Goal: Leave review/rating: Share an evaluation or opinion about a product, service, or content

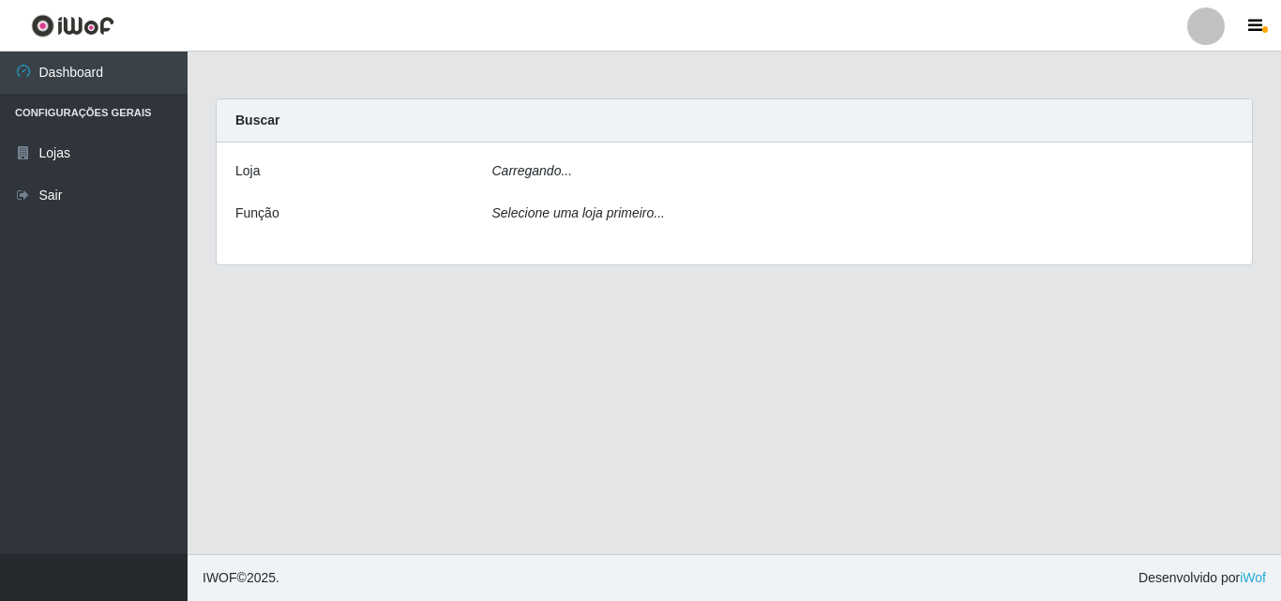
click at [524, 165] on icon "Carregando..." at bounding box center [532, 170] width 81 height 15
click at [522, 206] on div "Selecione uma loja primeiro..." at bounding box center [863, 217] width 770 height 27
click at [552, 174] on icon "Carregando..." at bounding box center [532, 170] width 81 height 15
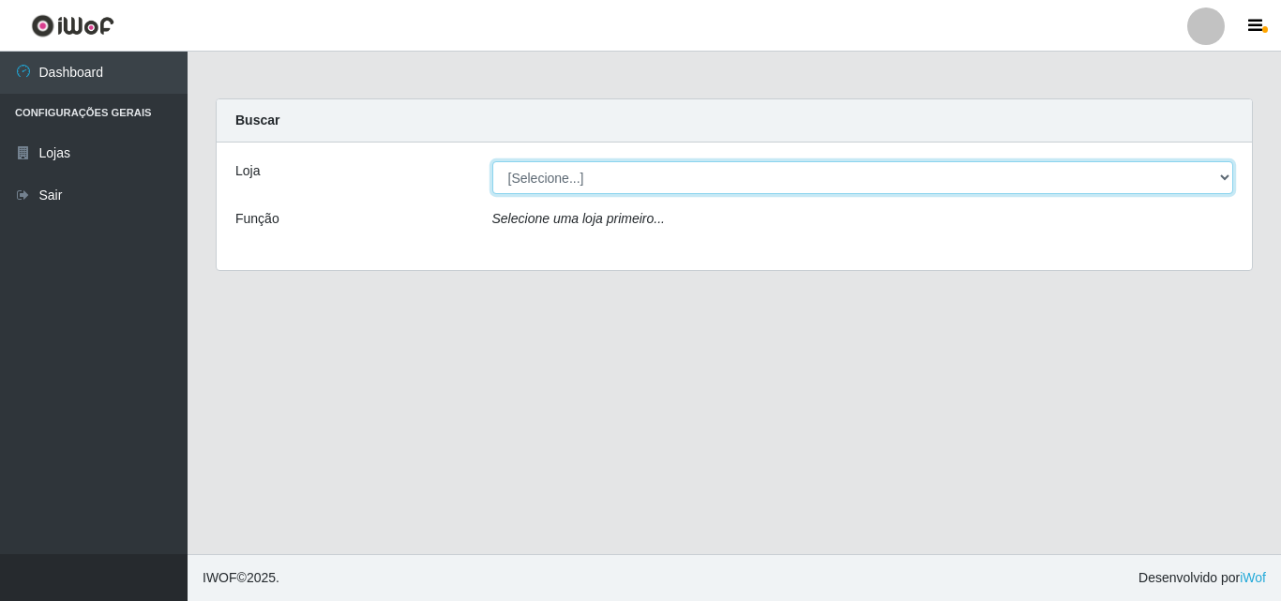
drag, startPoint x: 675, startPoint y: 177, endPoint x: 674, endPoint y: 192, distance: 15.0
click at [675, 177] on select "[Selecione...] BomQueSó Agreste - Loja 3" at bounding box center [863, 177] width 742 height 33
select select "215"
click at [492, 161] on select "[Selecione...] BomQueSó Agreste - Loja 3" at bounding box center [863, 177] width 742 height 33
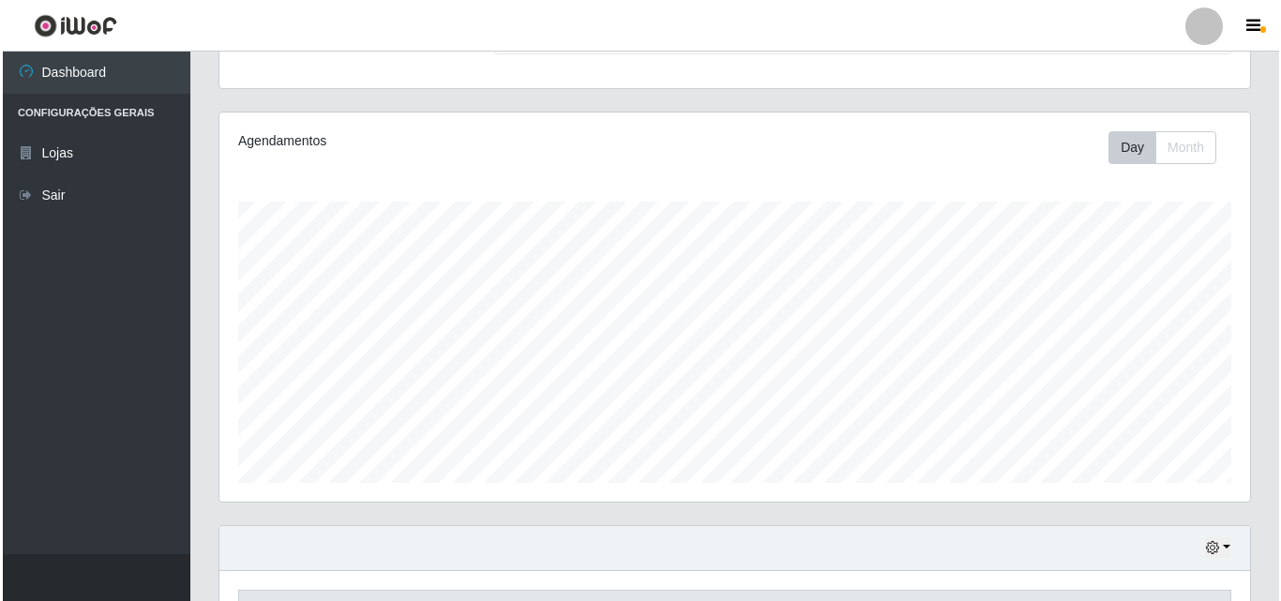
scroll to position [701, 0]
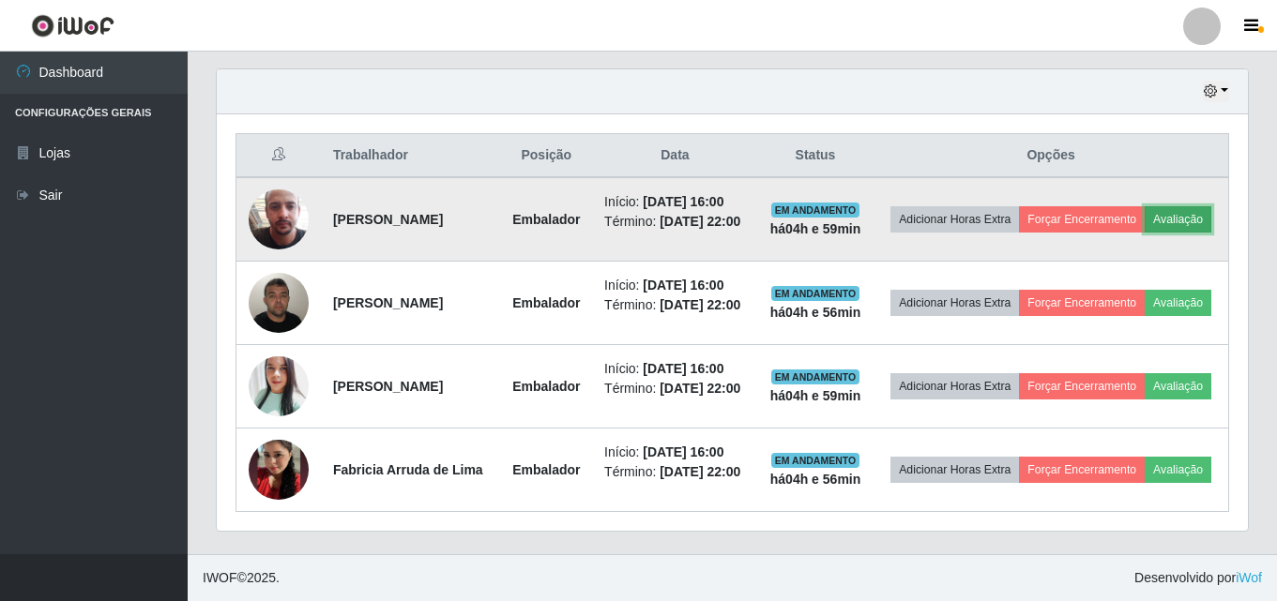
click at [1144, 206] on button "Avaliação" at bounding box center [1177, 219] width 67 height 26
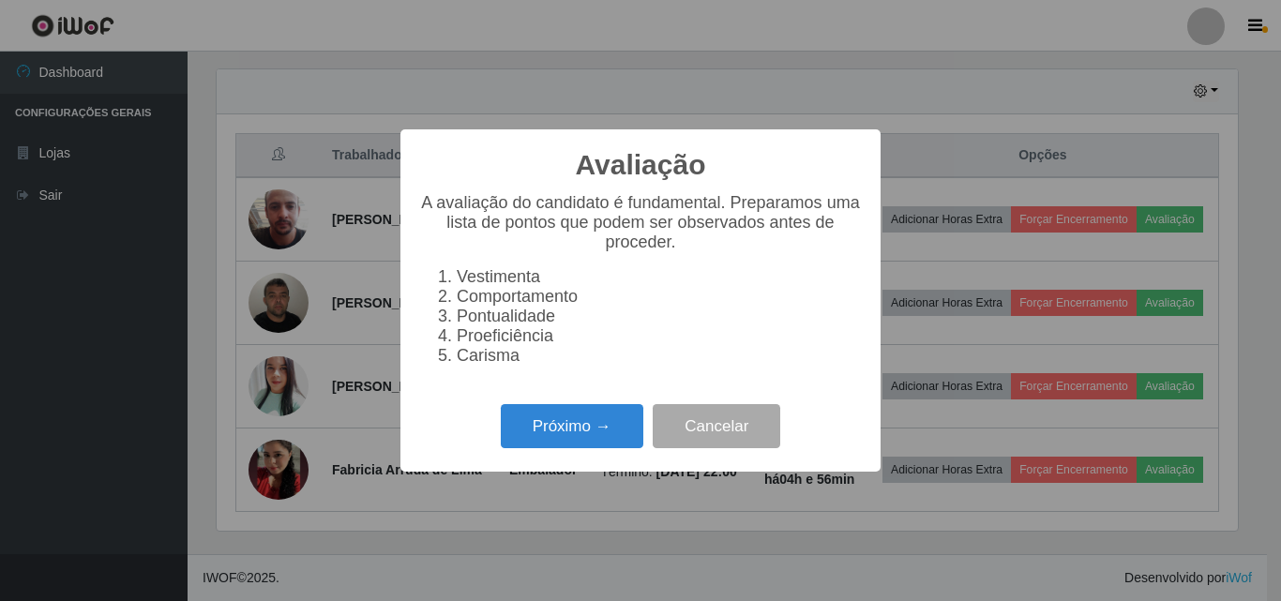
scroll to position [389, 1021]
click at [577, 439] on button "Próximo →" at bounding box center [572, 426] width 143 height 44
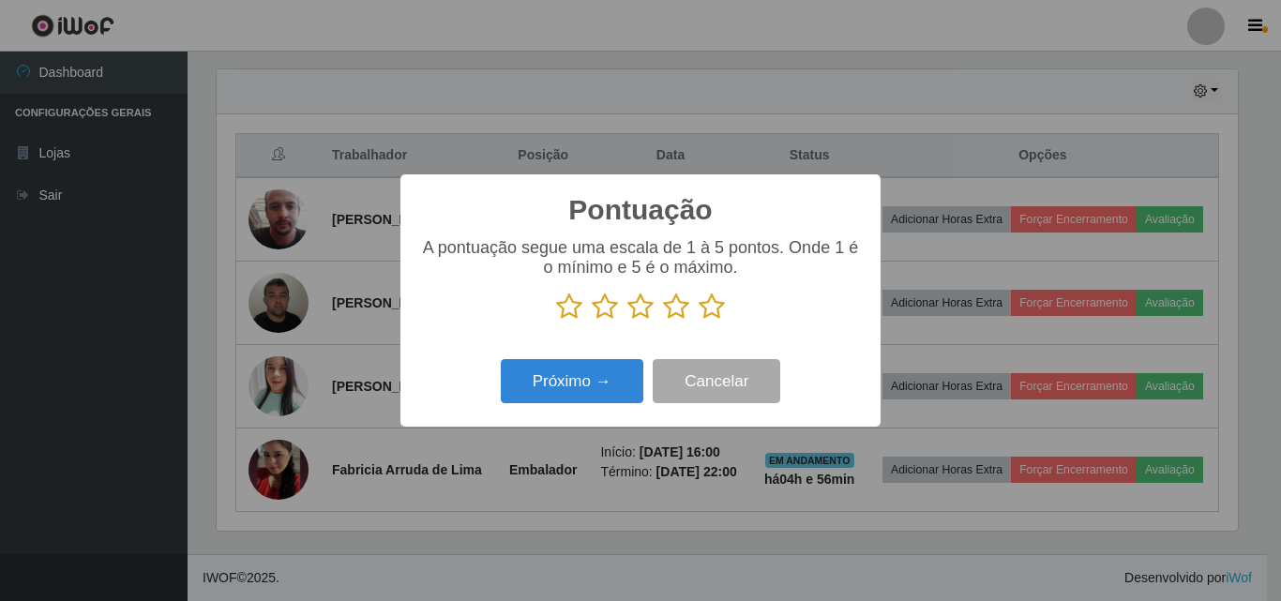
scroll to position [937550, 936918]
click at [725, 303] on p at bounding box center [640, 307] width 443 height 28
click at [713, 315] on icon at bounding box center [712, 307] width 26 height 28
click at [699, 321] on input "radio" at bounding box center [699, 321] width 0 height 0
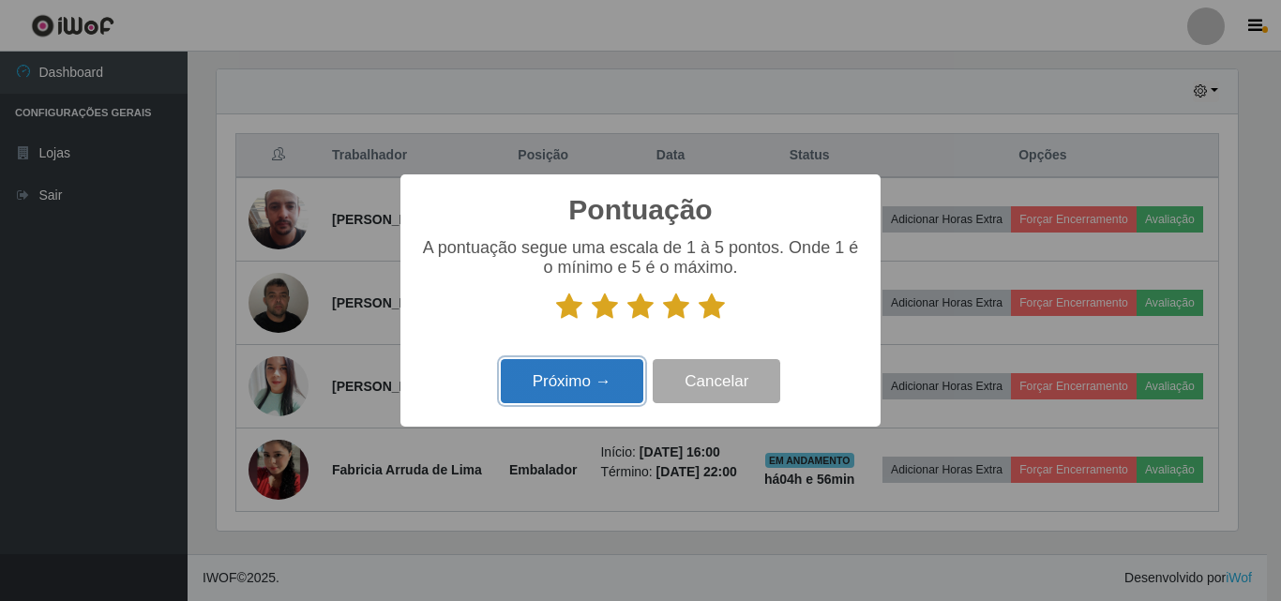
click at [593, 383] on button "Próximo →" at bounding box center [572, 381] width 143 height 44
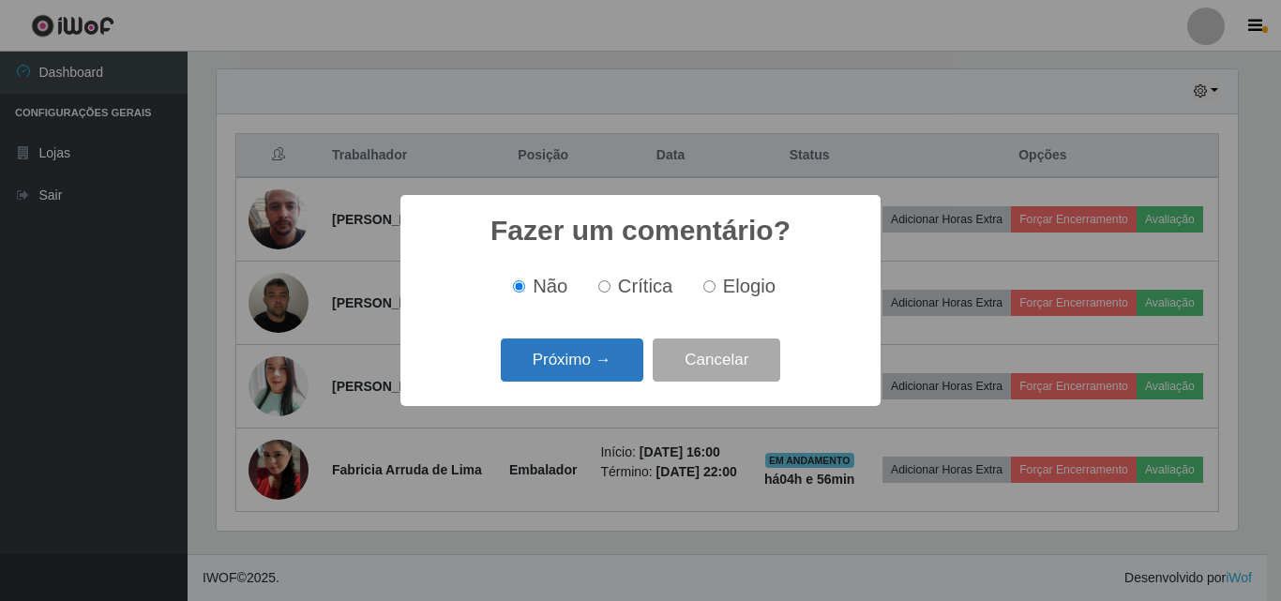
click at [597, 355] on button "Próximo →" at bounding box center [572, 361] width 143 height 44
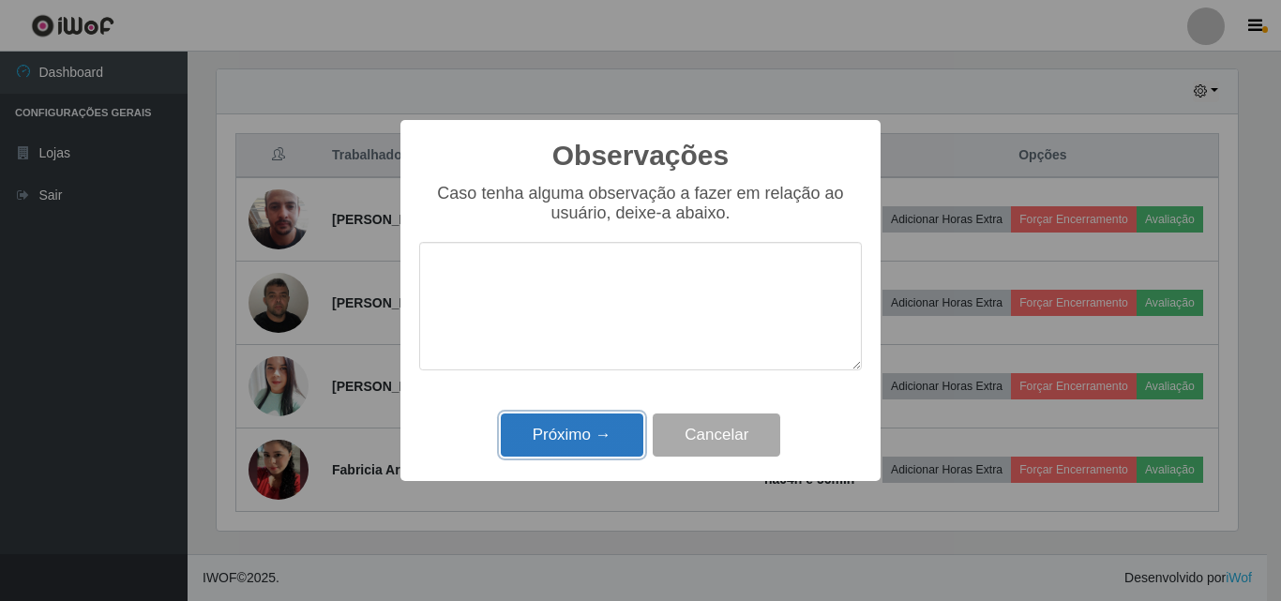
click at [617, 427] on button "Próximo →" at bounding box center [572, 436] width 143 height 44
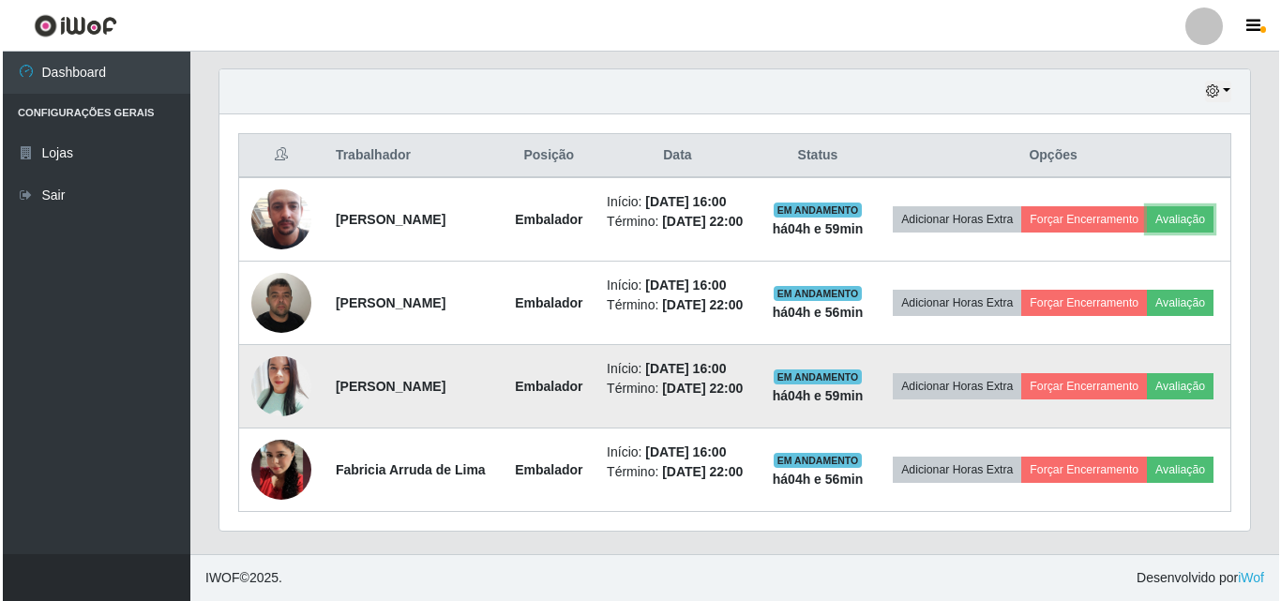
scroll to position [389, 1031]
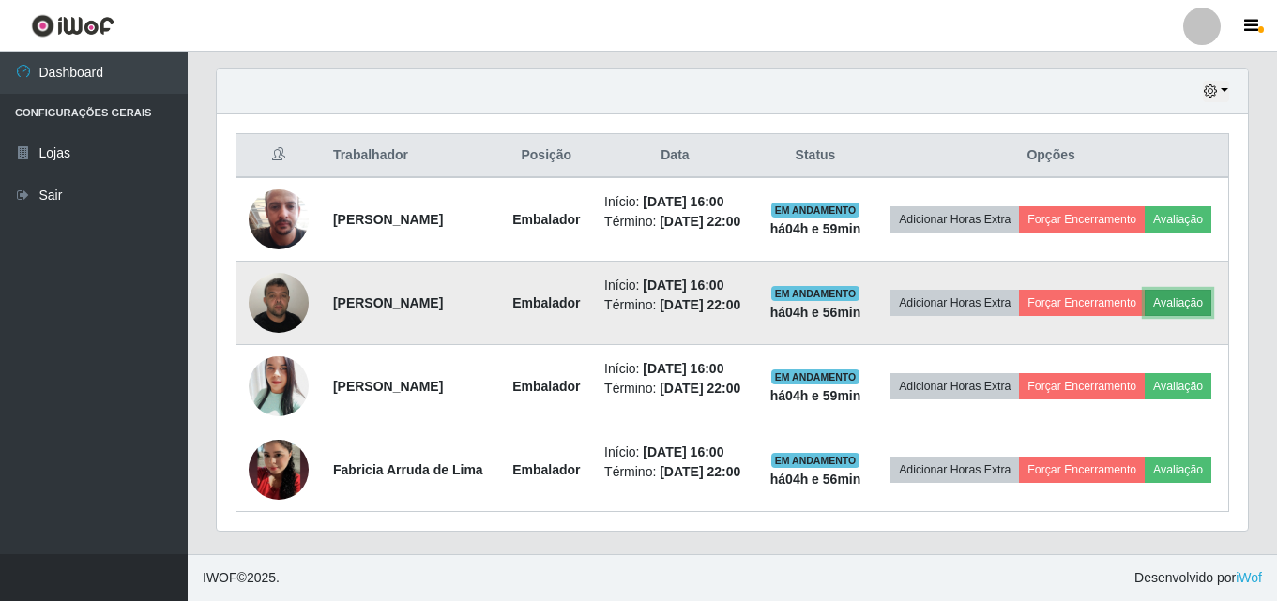
click at [1144, 290] on button "Avaliação" at bounding box center [1177, 303] width 67 height 26
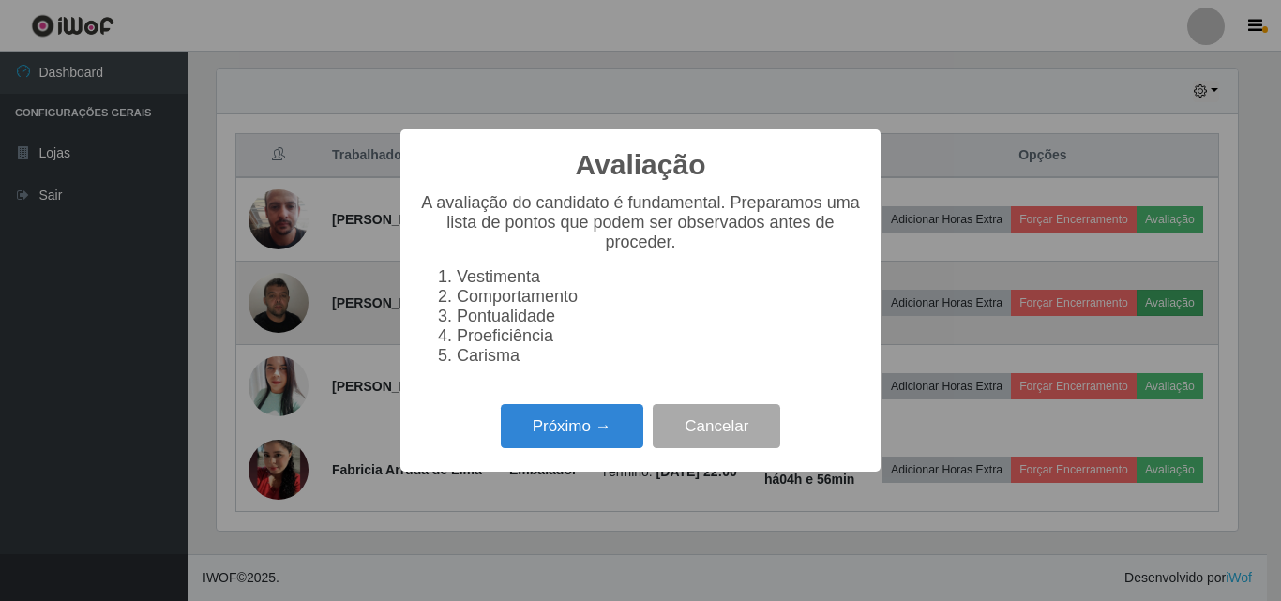
scroll to position [389, 1021]
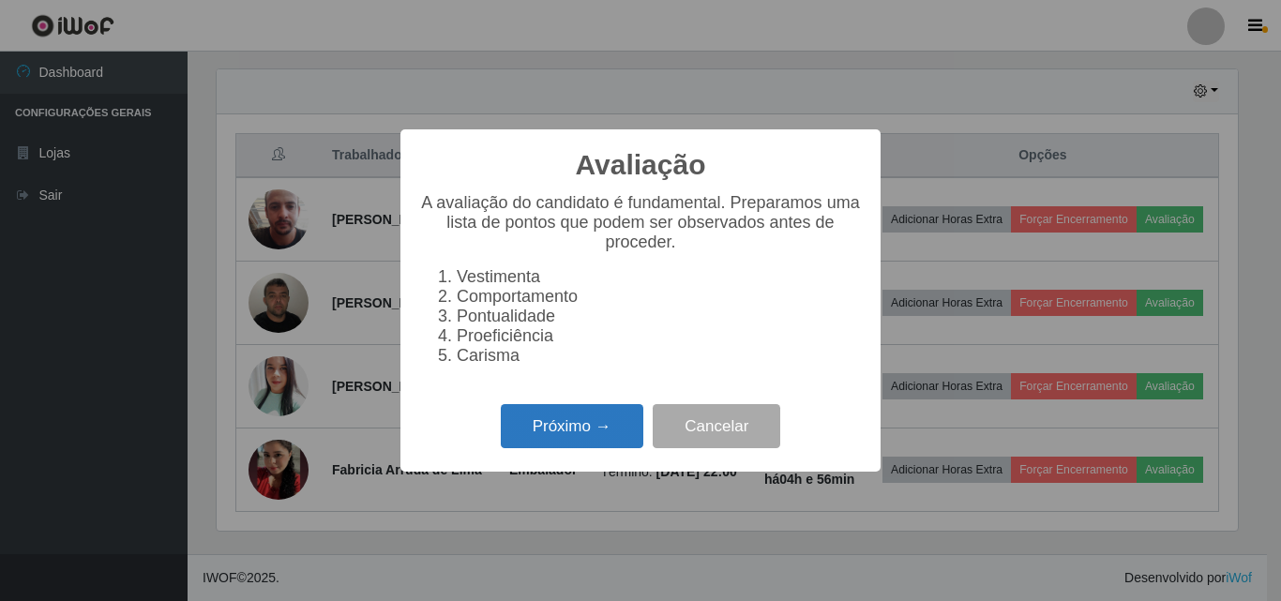
click at [608, 437] on button "Próximo →" at bounding box center [572, 426] width 143 height 44
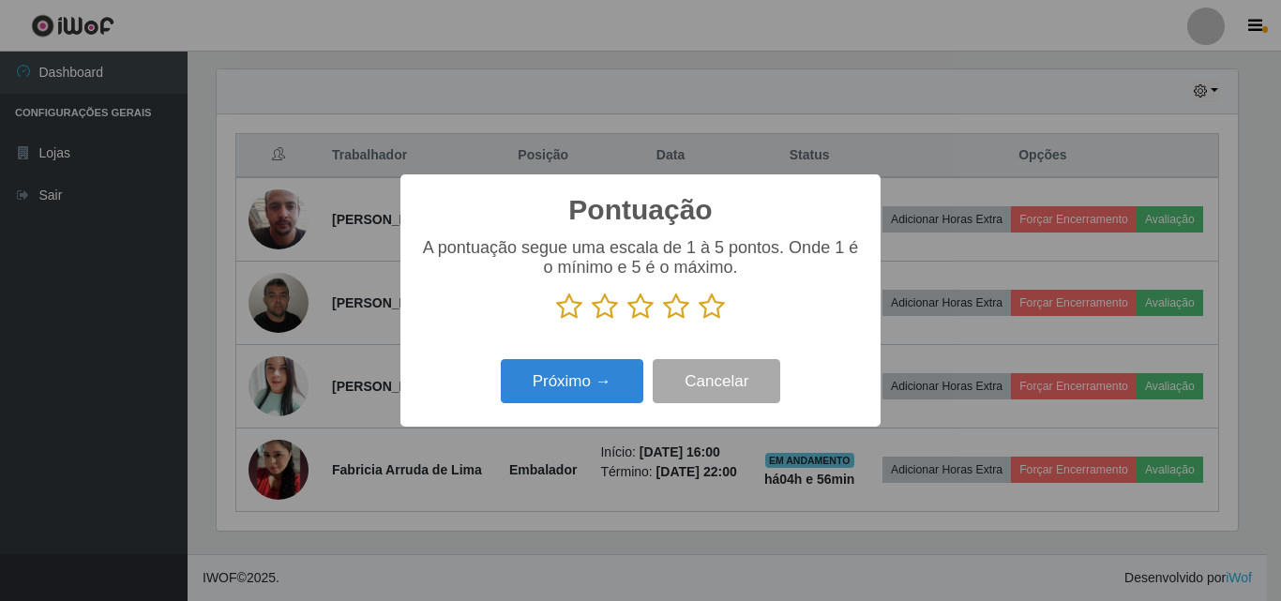
click at [718, 320] on icon at bounding box center [712, 307] width 26 height 28
click at [699, 321] on input "radio" at bounding box center [699, 321] width 0 height 0
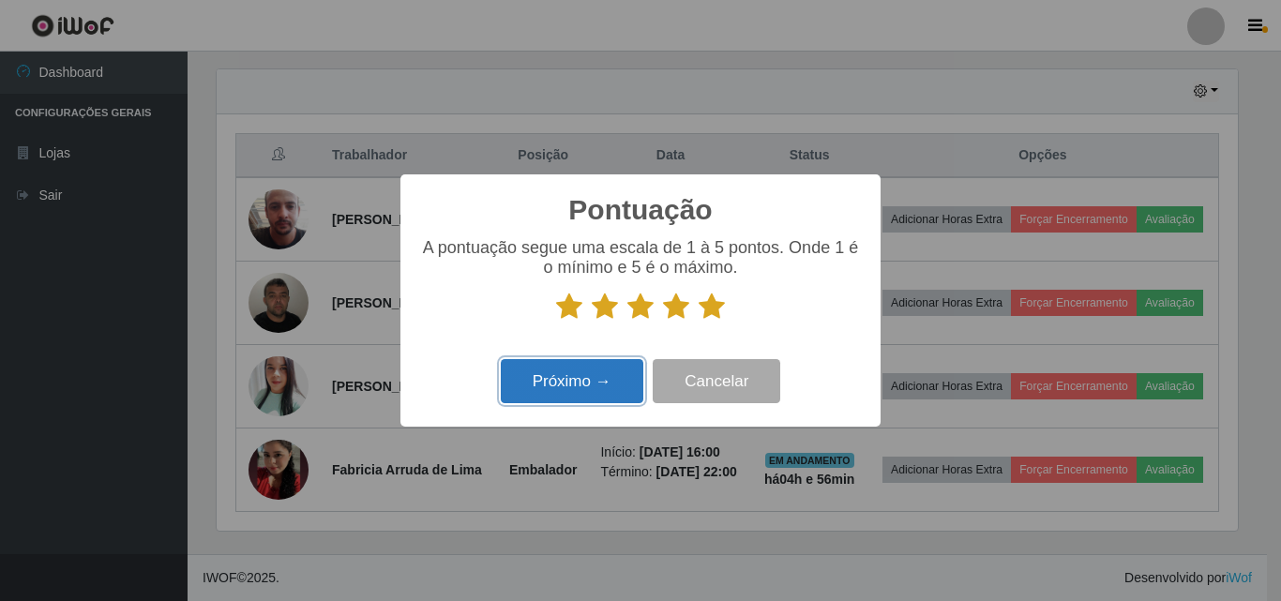
click at [632, 390] on button "Próximo →" at bounding box center [572, 381] width 143 height 44
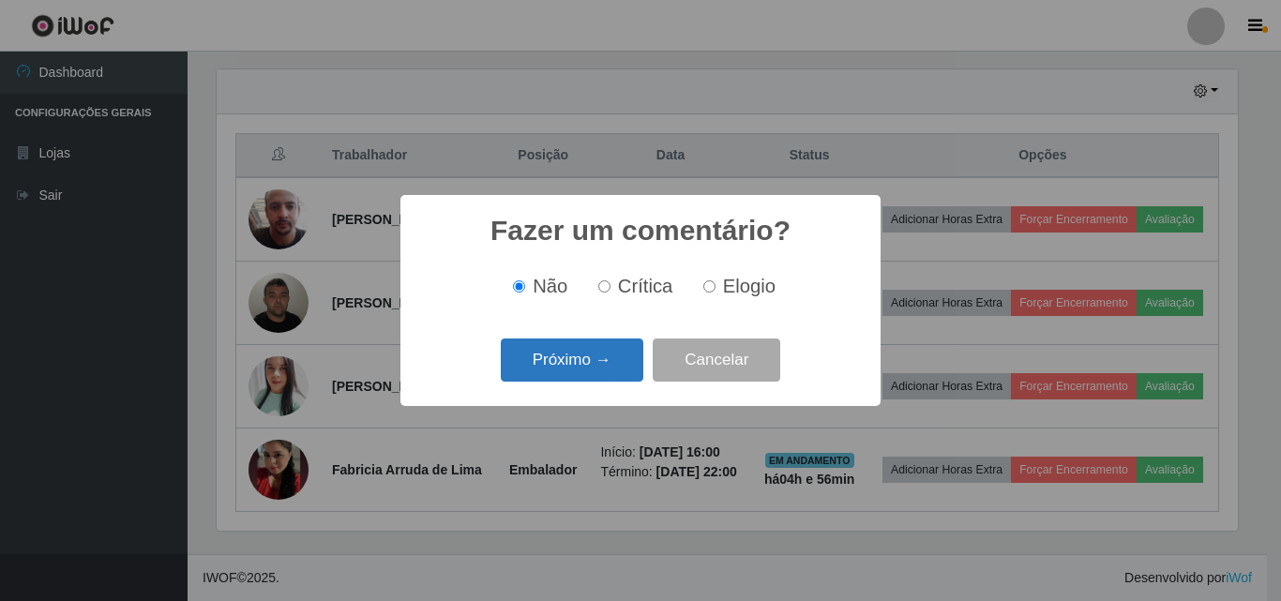
click at [627, 367] on button "Próximo →" at bounding box center [572, 361] width 143 height 44
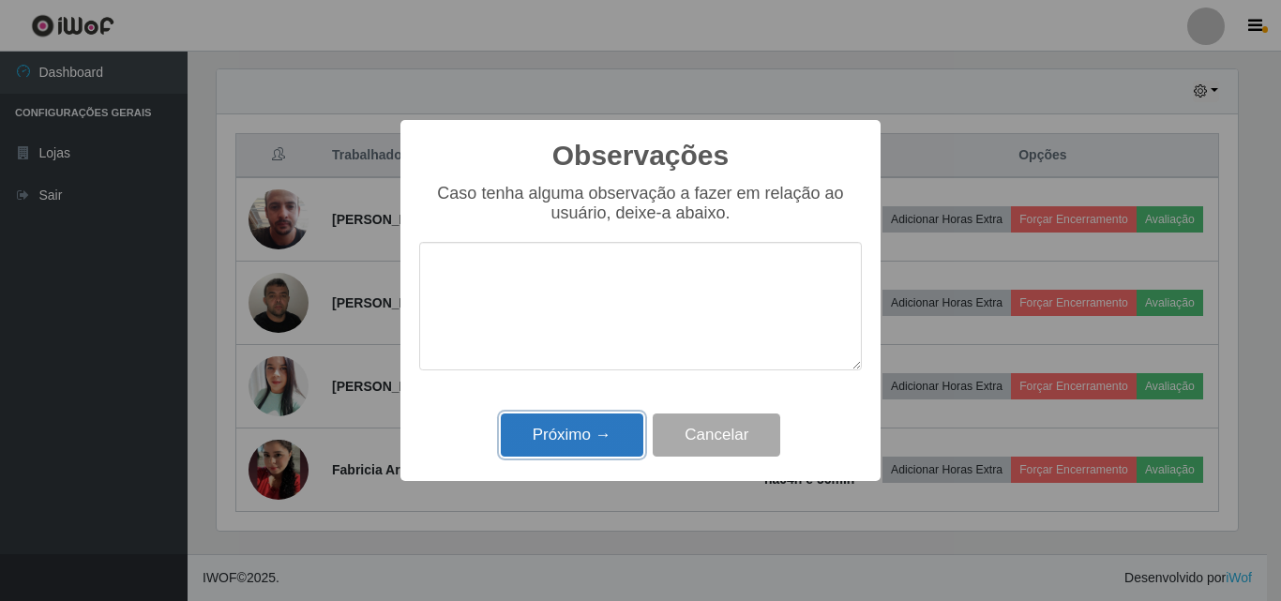
click at [618, 429] on button "Próximo →" at bounding box center [572, 436] width 143 height 44
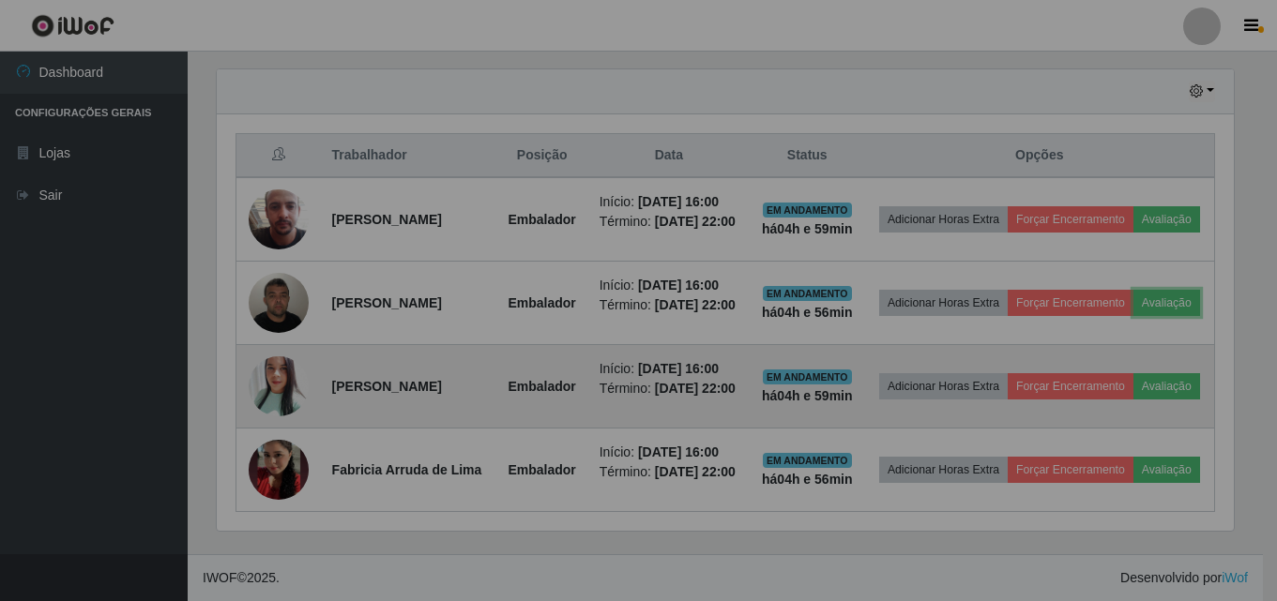
scroll to position [389, 1031]
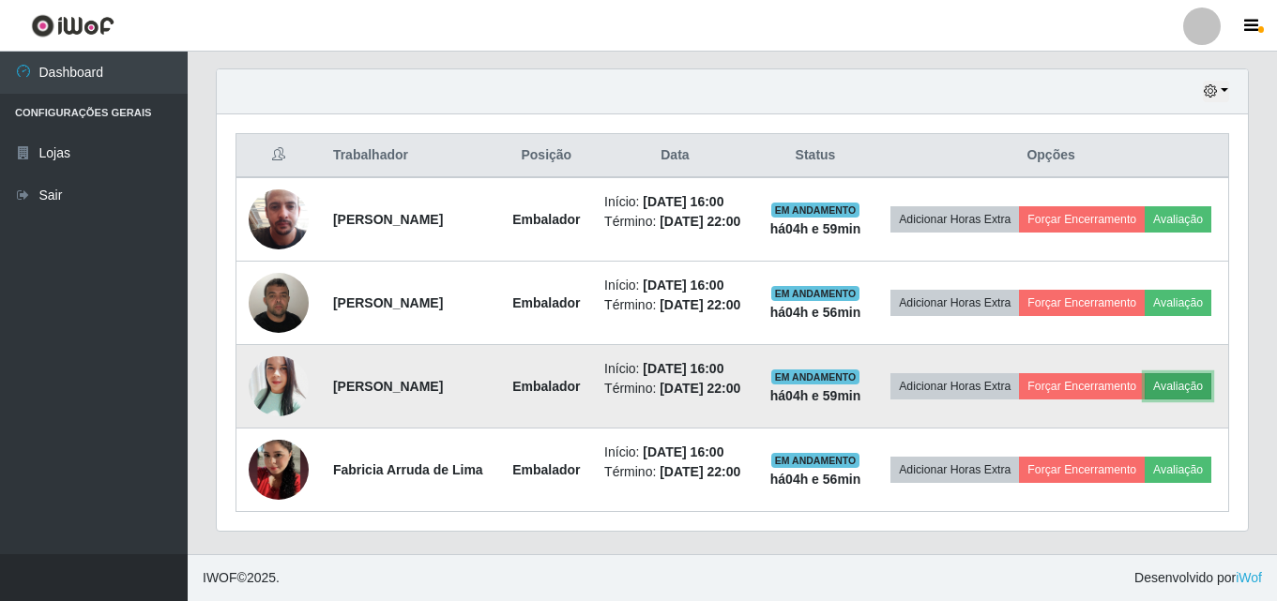
click at [1144, 380] on button "Avaliação" at bounding box center [1177, 386] width 67 height 26
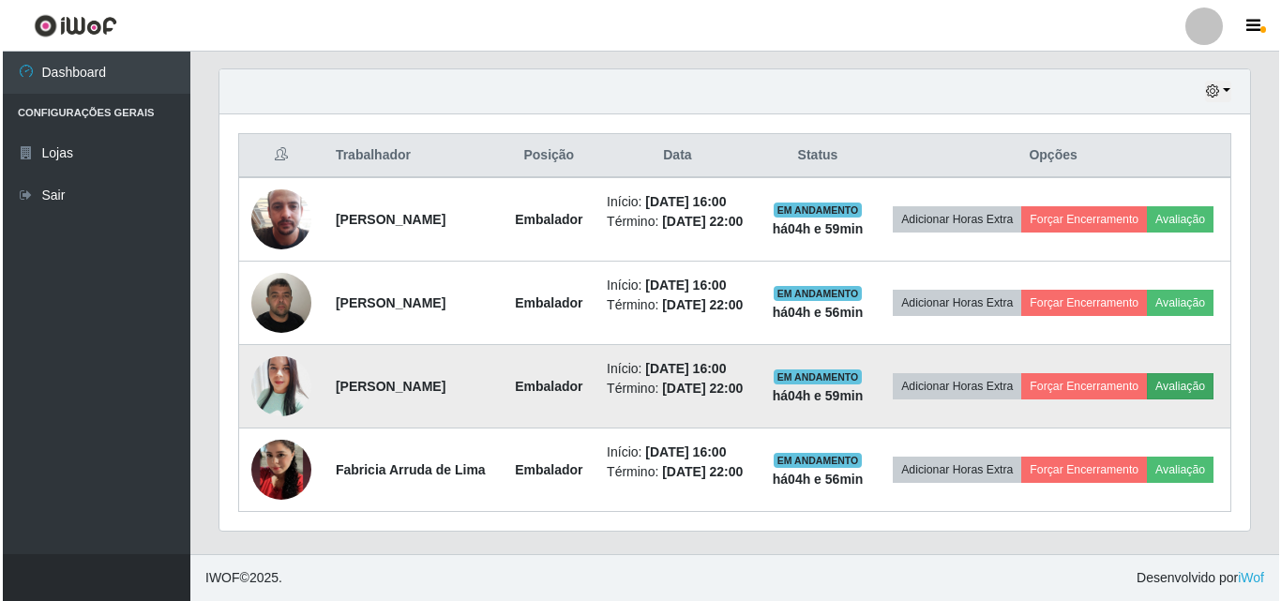
scroll to position [389, 1021]
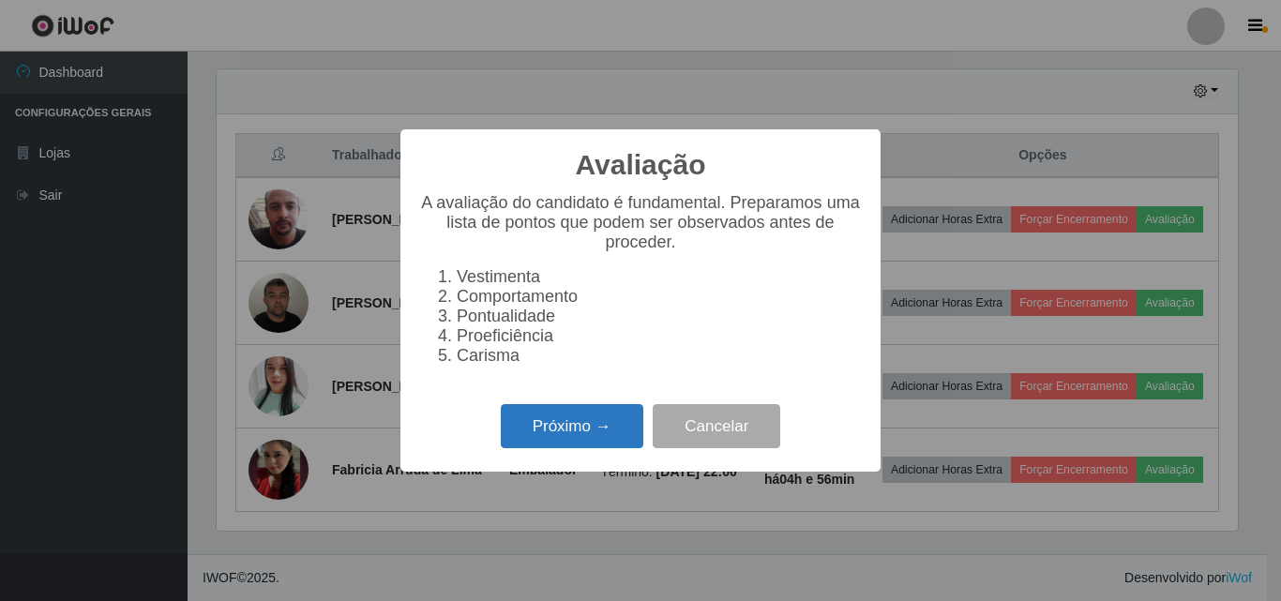
click at [561, 442] on button "Próximo →" at bounding box center [572, 426] width 143 height 44
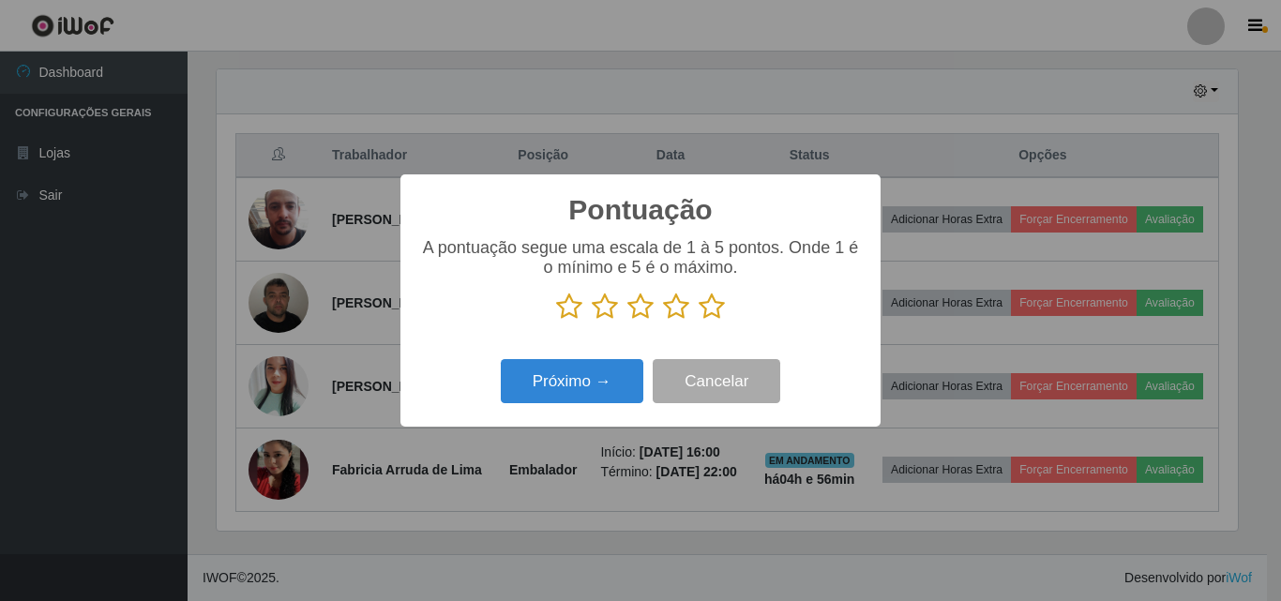
click at [713, 315] on icon at bounding box center [712, 307] width 26 height 28
click at [699, 321] on input "radio" at bounding box center [699, 321] width 0 height 0
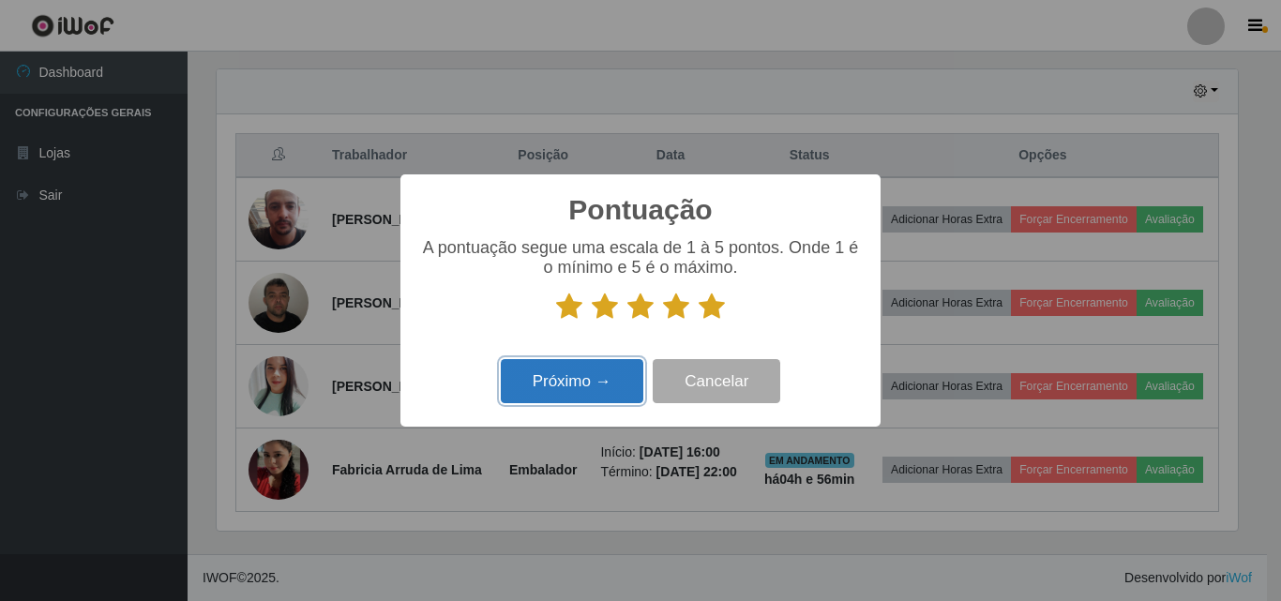
click at [626, 388] on button "Próximo →" at bounding box center [572, 381] width 143 height 44
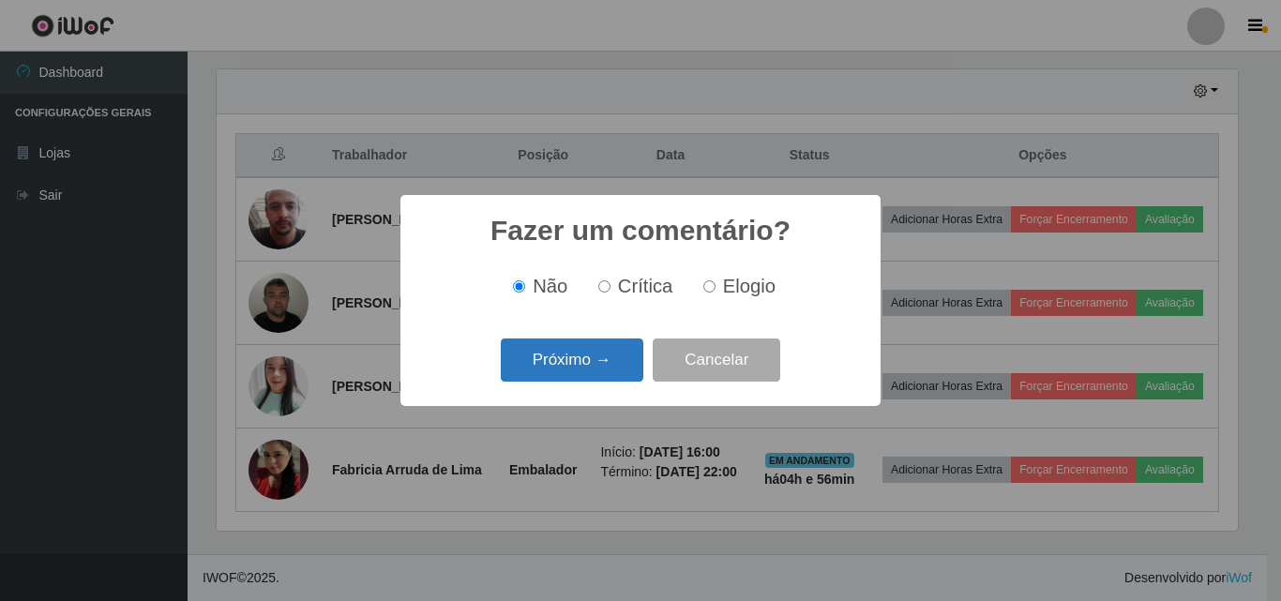
click at [620, 365] on button "Próximo →" at bounding box center [572, 361] width 143 height 44
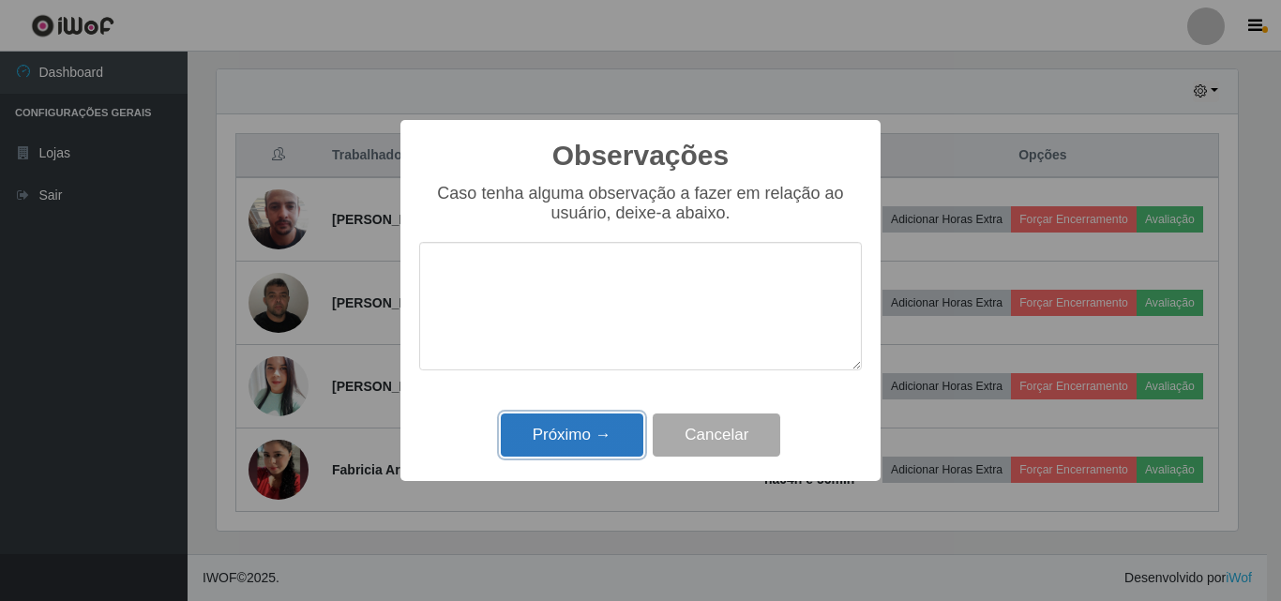
click at [613, 435] on button "Próximo →" at bounding box center [572, 436] width 143 height 44
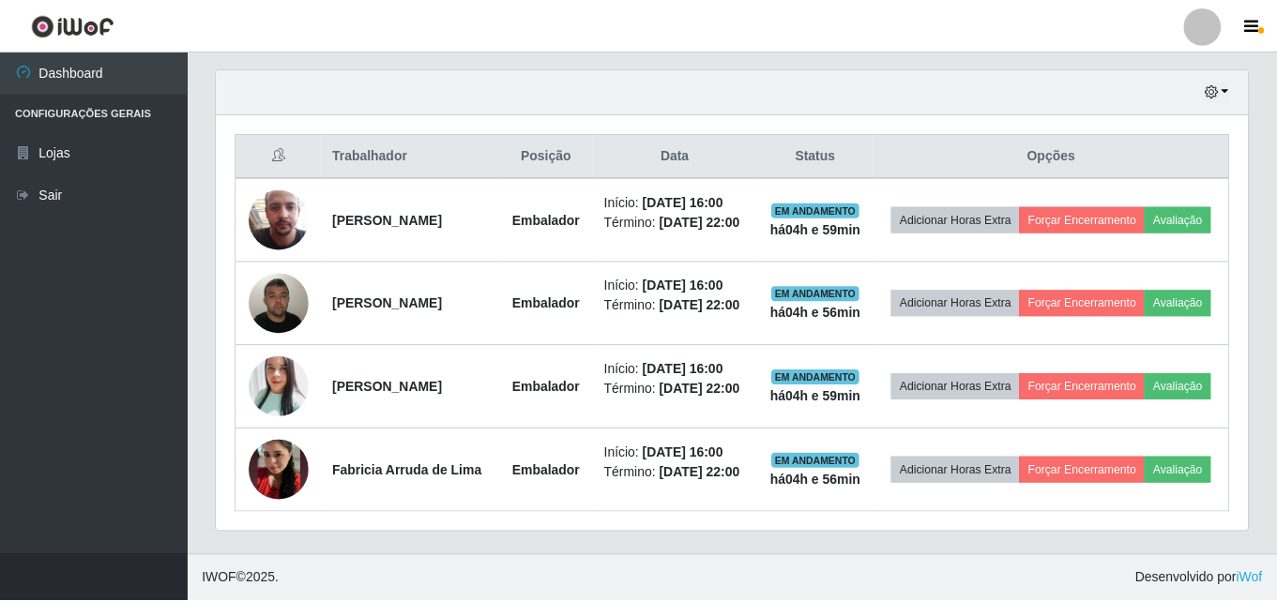
scroll to position [389, 1031]
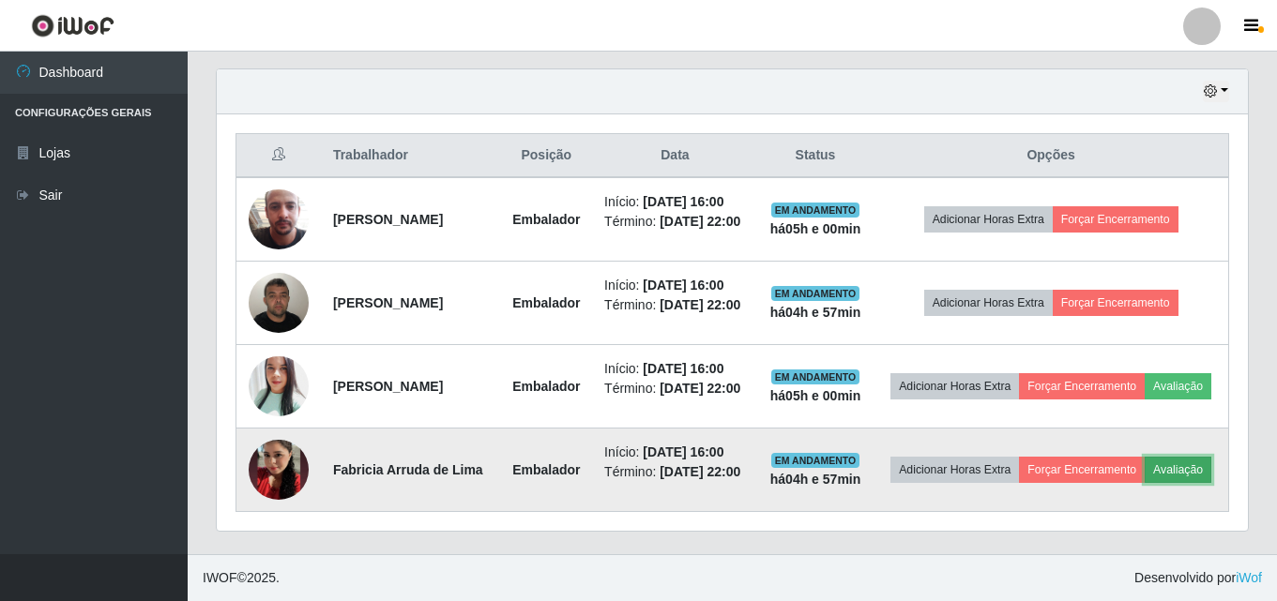
click at [1144, 483] on button "Avaliação" at bounding box center [1177, 470] width 67 height 26
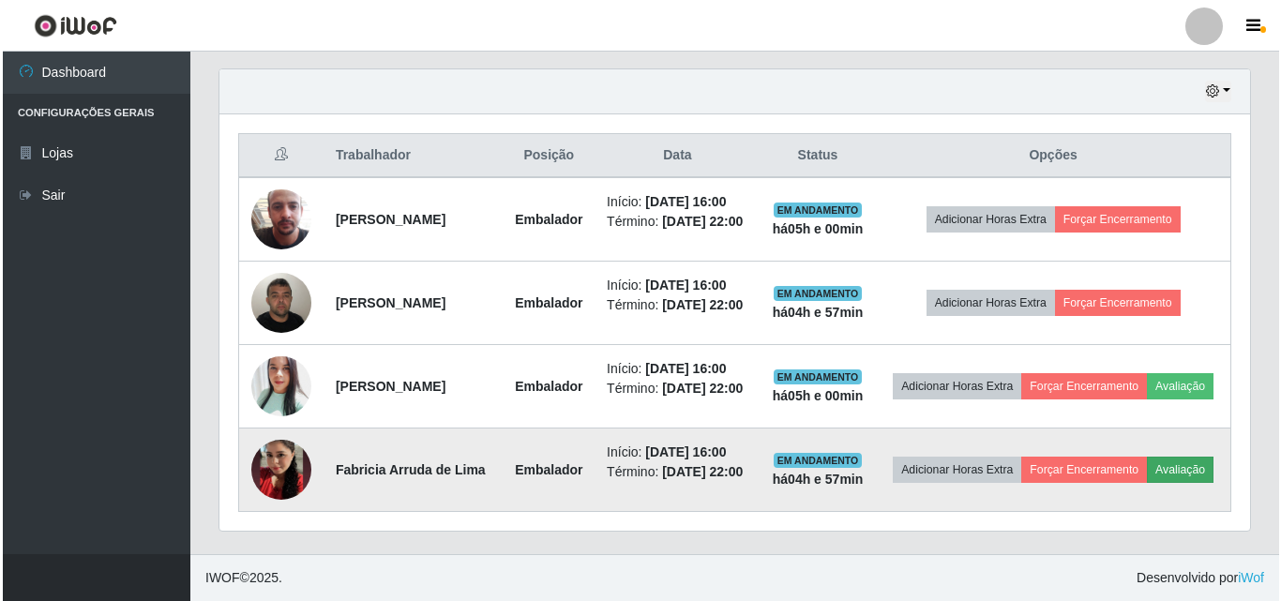
scroll to position [389, 1021]
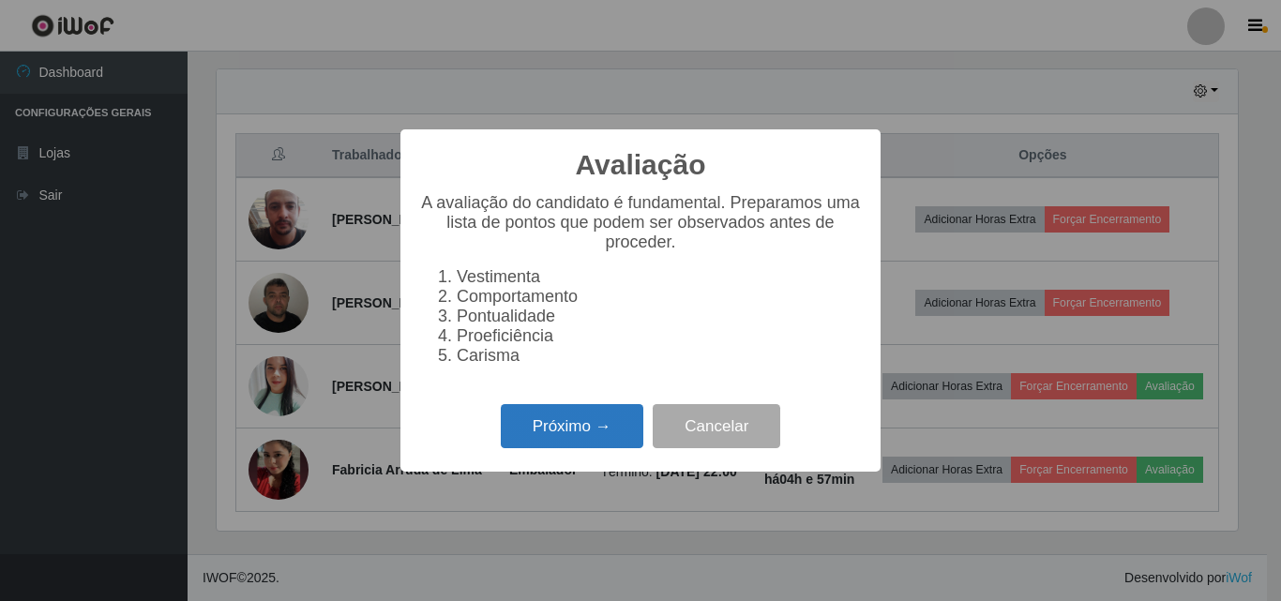
click at [575, 429] on button "Próximo →" at bounding box center [572, 426] width 143 height 44
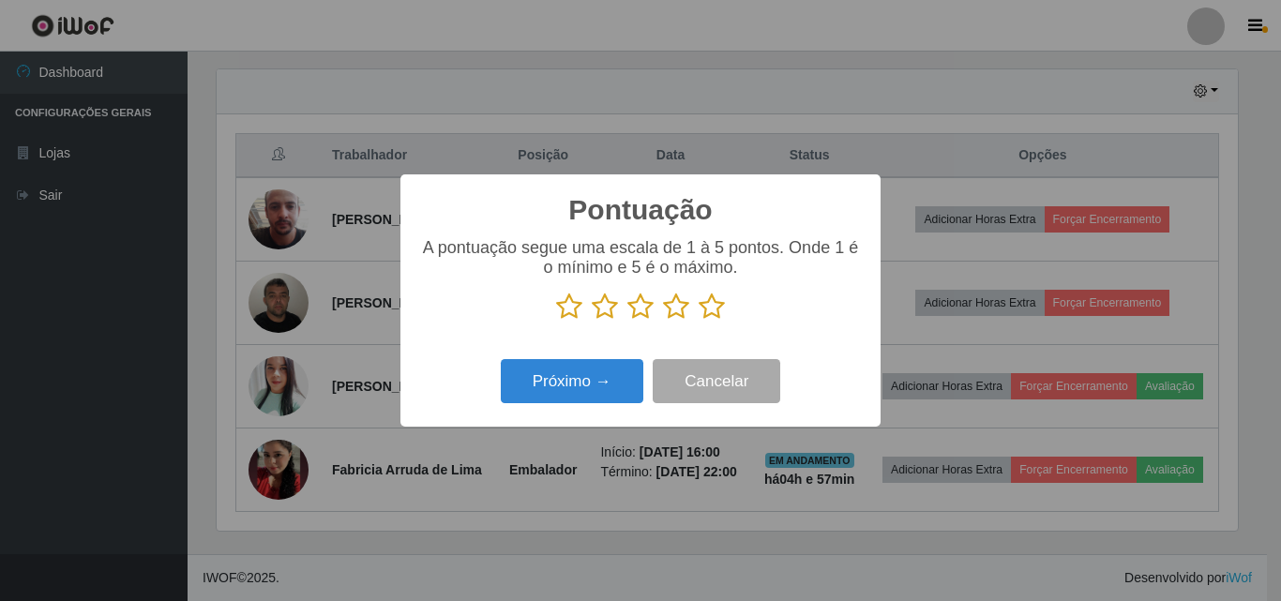
click at [711, 317] on icon at bounding box center [712, 307] width 26 height 28
click at [699, 321] on input "radio" at bounding box center [699, 321] width 0 height 0
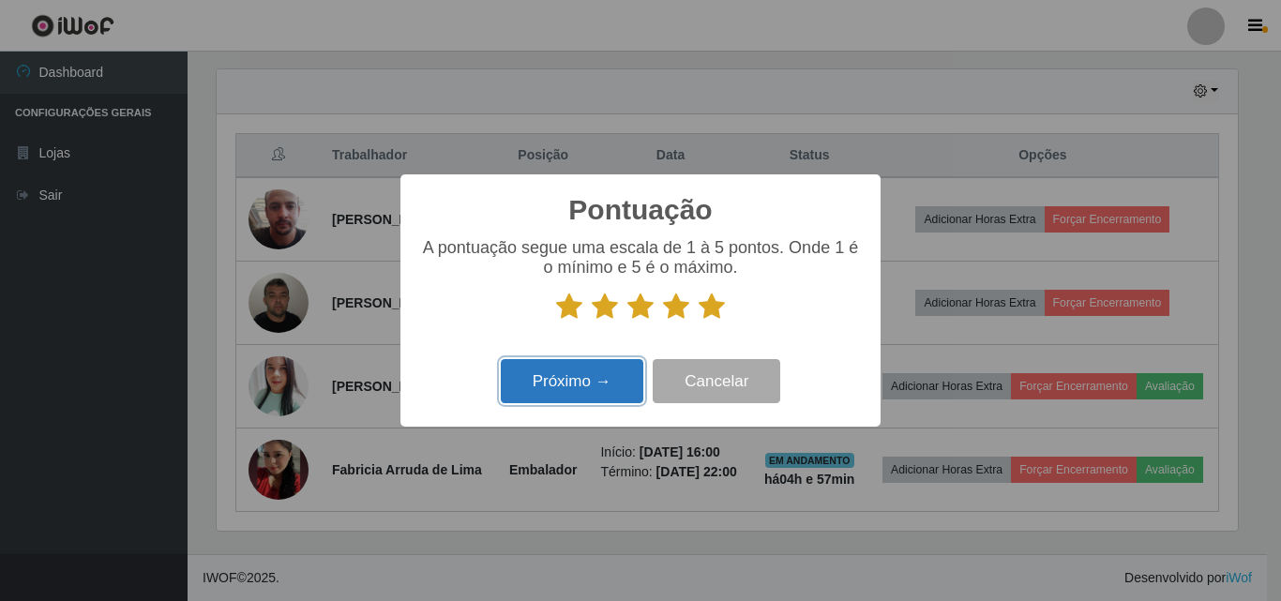
click at [622, 396] on button "Próximo →" at bounding box center [572, 381] width 143 height 44
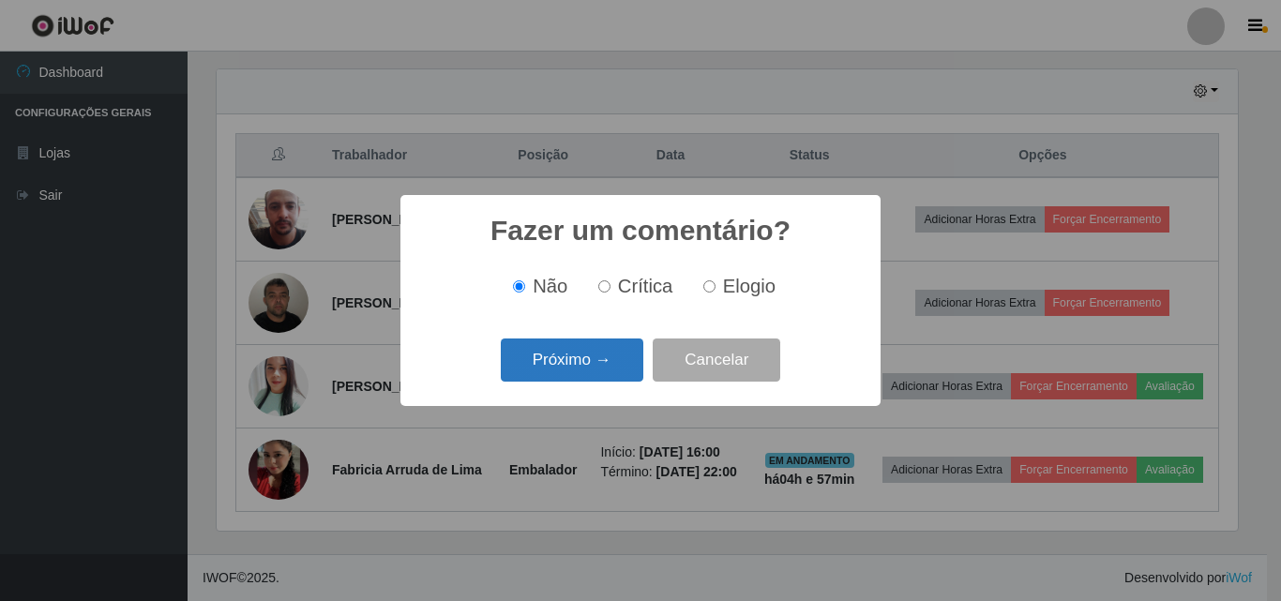
click at [616, 383] on button "Próximo →" at bounding box center [572, 361] width 143 height 44
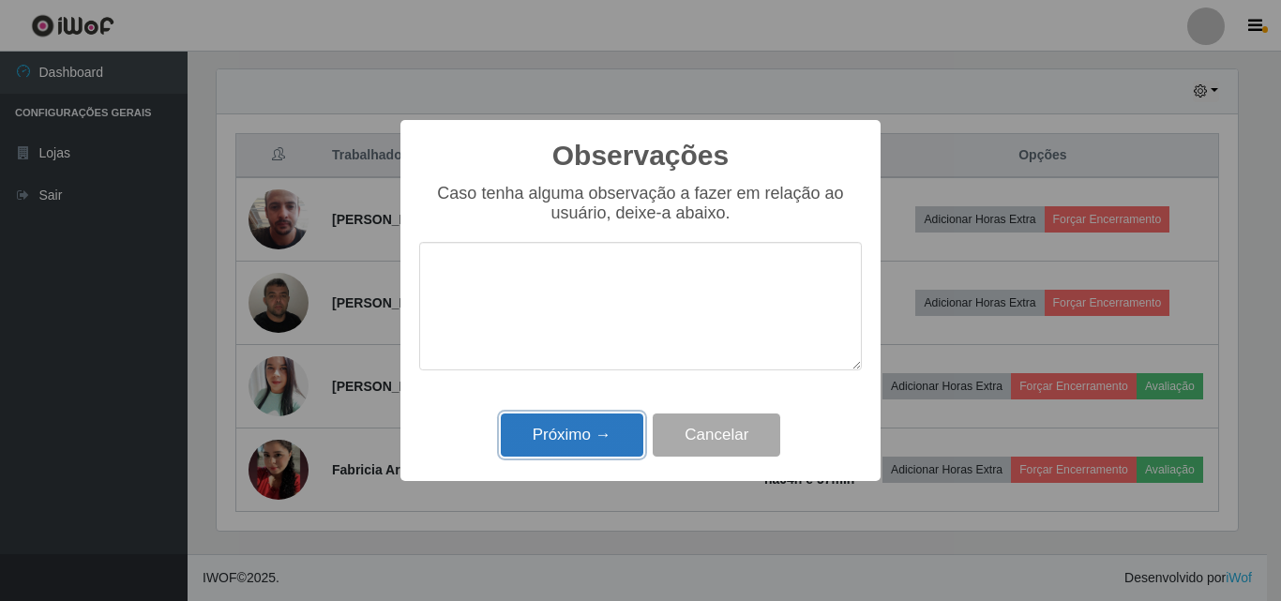
click at [616, 425] on button "Próximo →" at bounding box center [572, 436] width 143 height 44
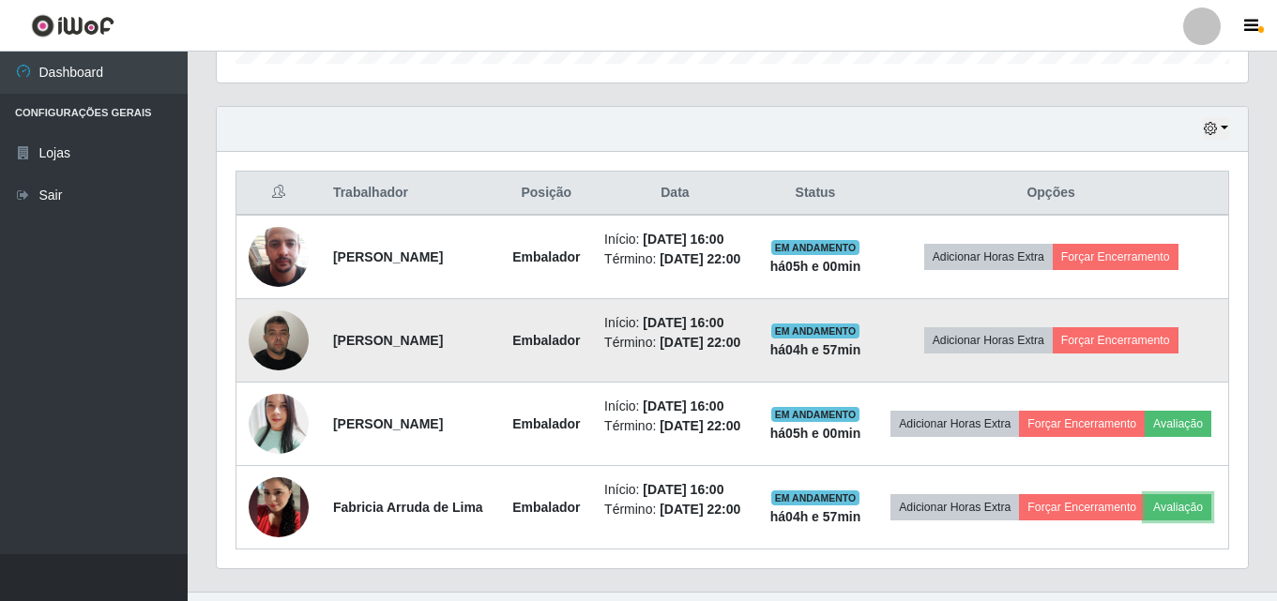
scroll to position [701, 0]
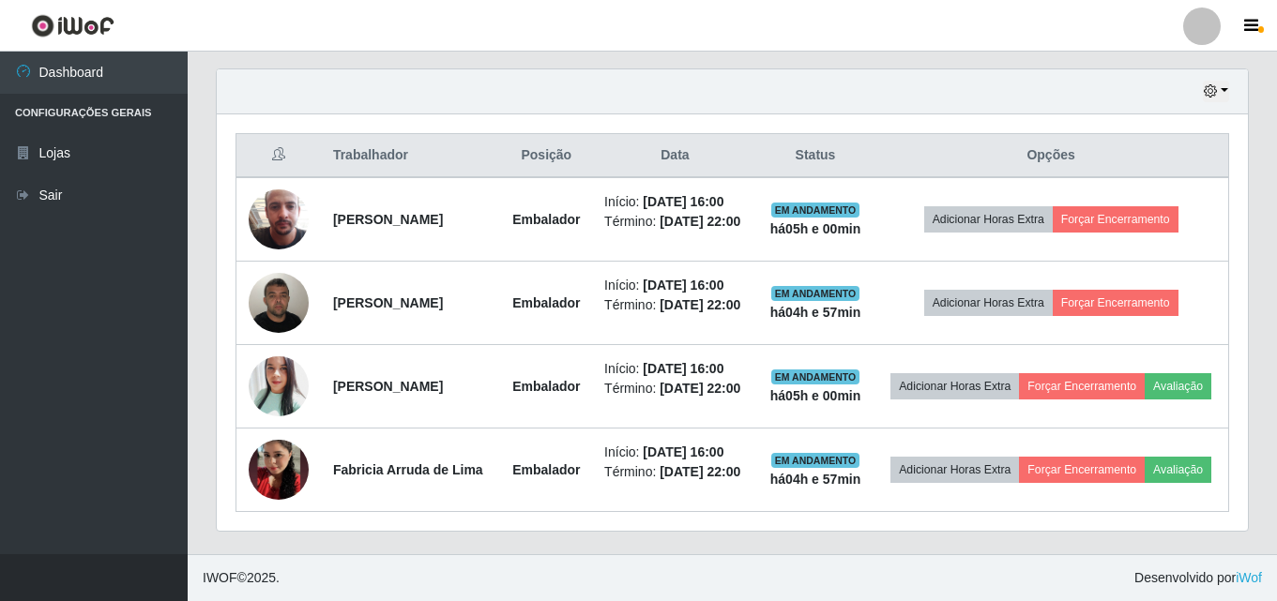
click at [738, 570] on footer "IWOF © 2025 . Desenvolvido por iWof" at bounding box center [732, 577] width 1089 height 47
click at [1227, 586] on span "Desenvolvido por iWof" at bounding box center [1198, 578] width 128 height 20
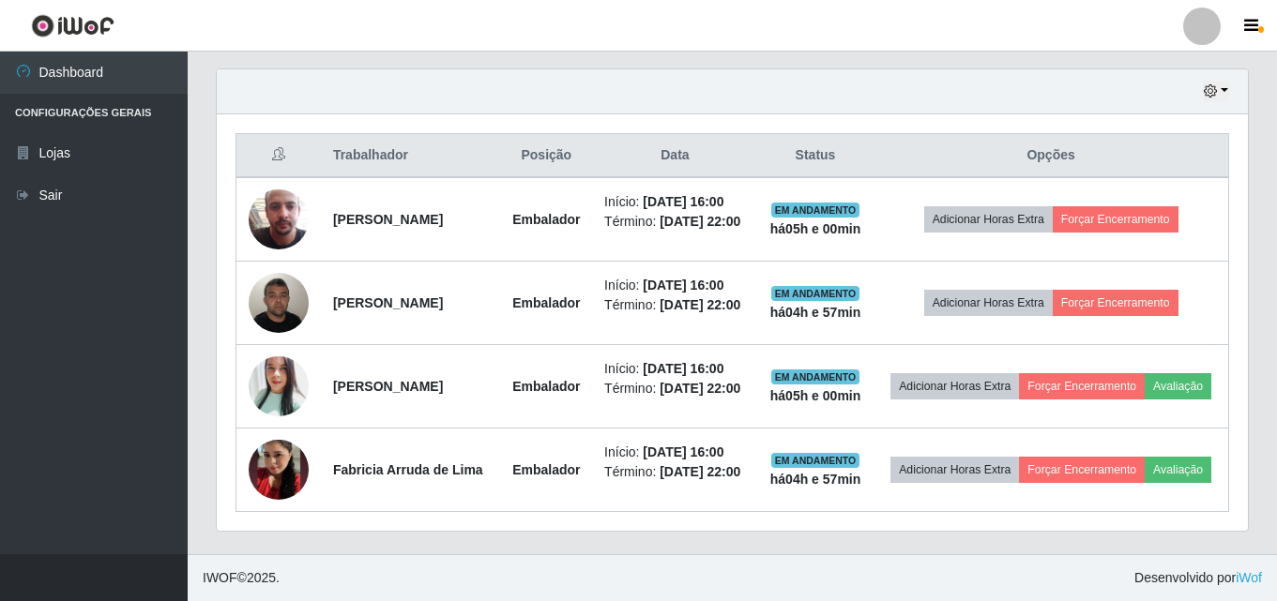
click at [1227, 586] on span "Desenvolvido por iWof" at bounding box center [1198, 578] width 128 height 20
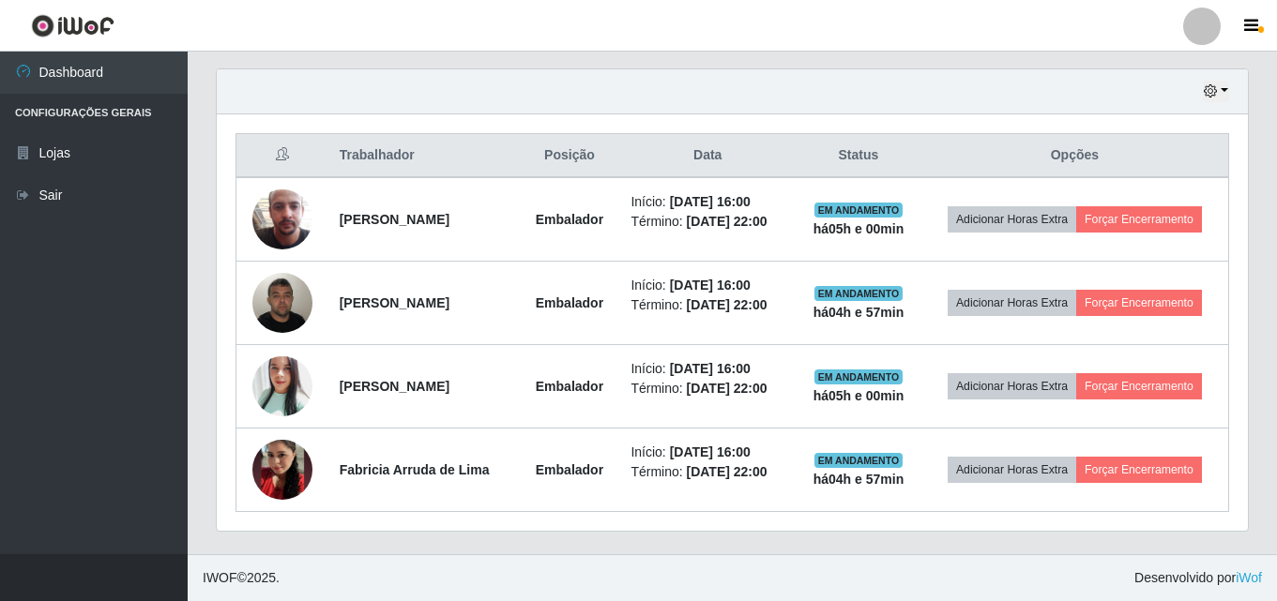
click at [1227, 586] on span "Desenvolvido por iWof" at bounding box center [1198, 578] width 128 height 20
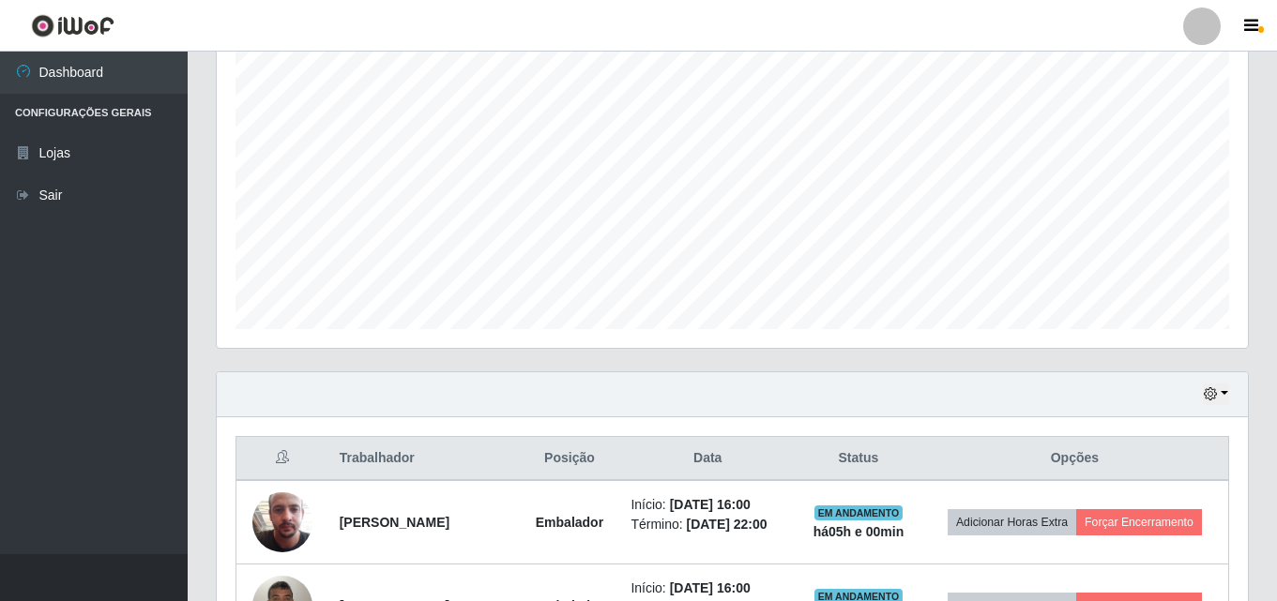
scroll to position [0, 0]
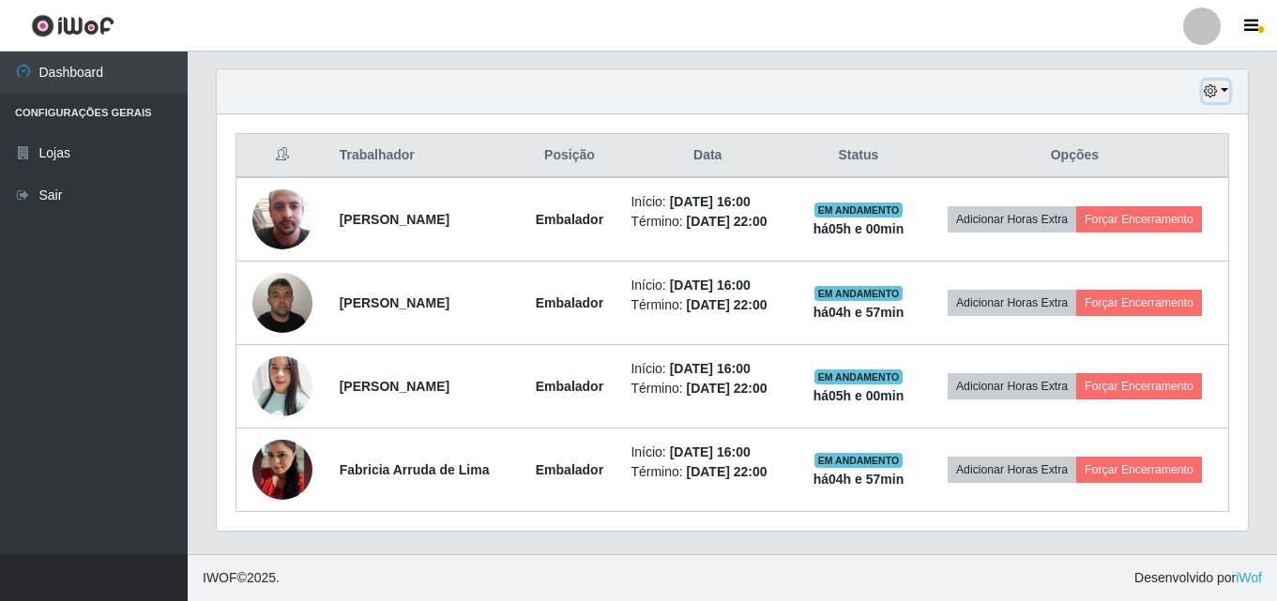
click at [1222, 101] on button "button" at bounding box center [1215, 92] width 26 height 22
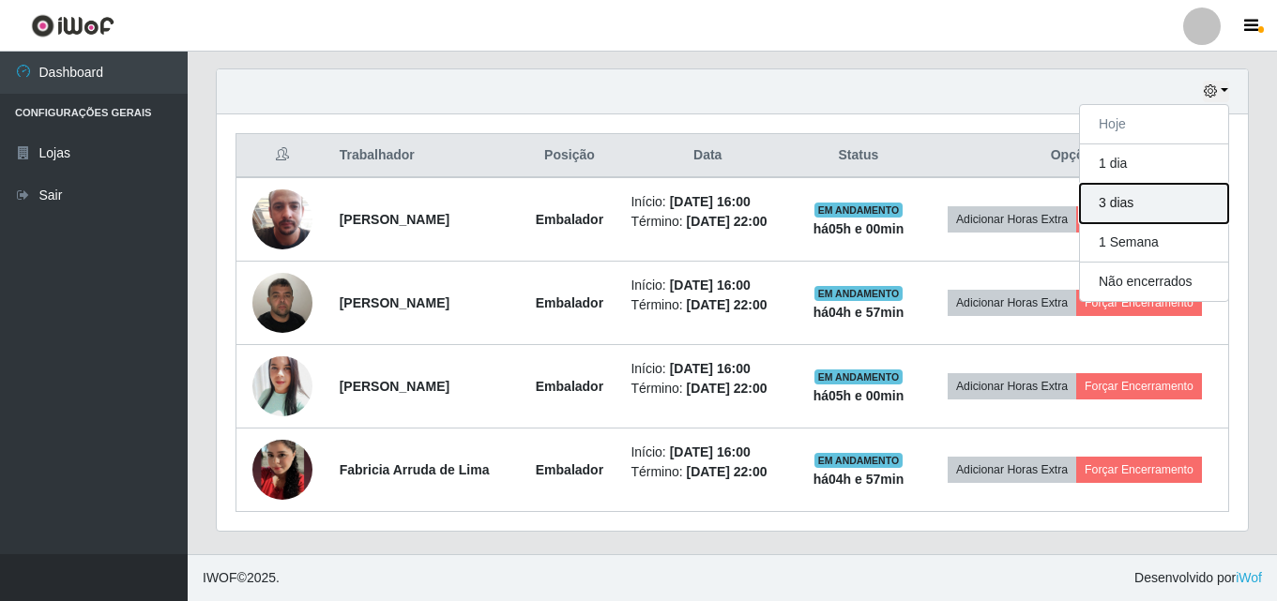
click at [1146, 200] on button "3 dias" at bounding box center [1154, 203] width 148 height 39
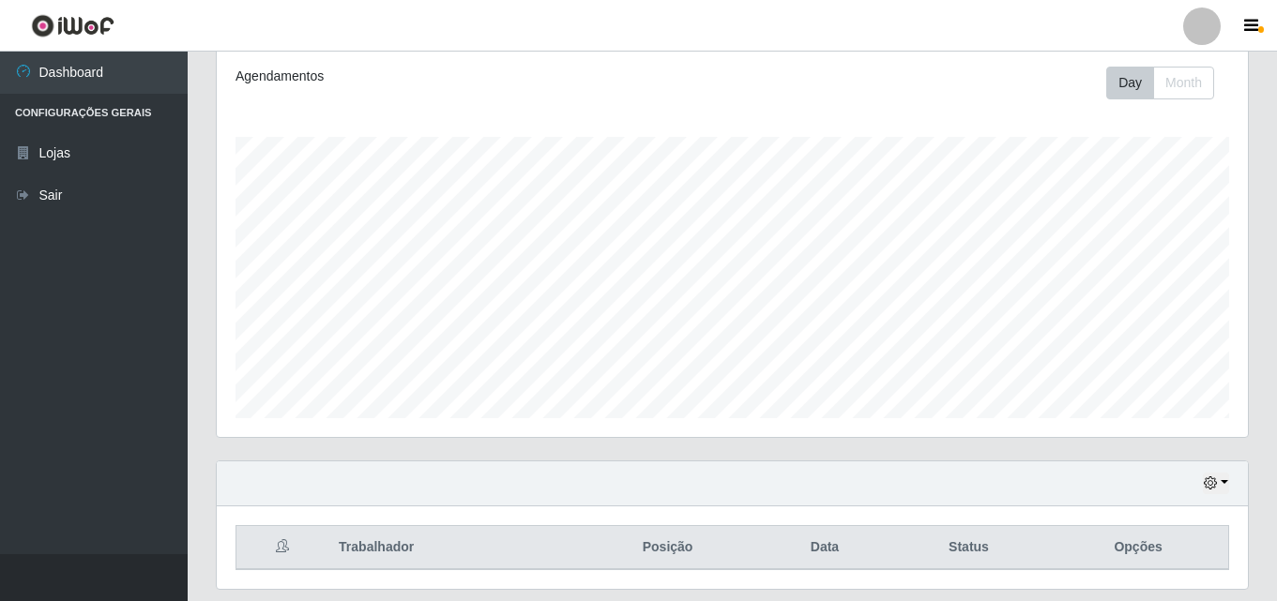
scroll to position [310, 0]
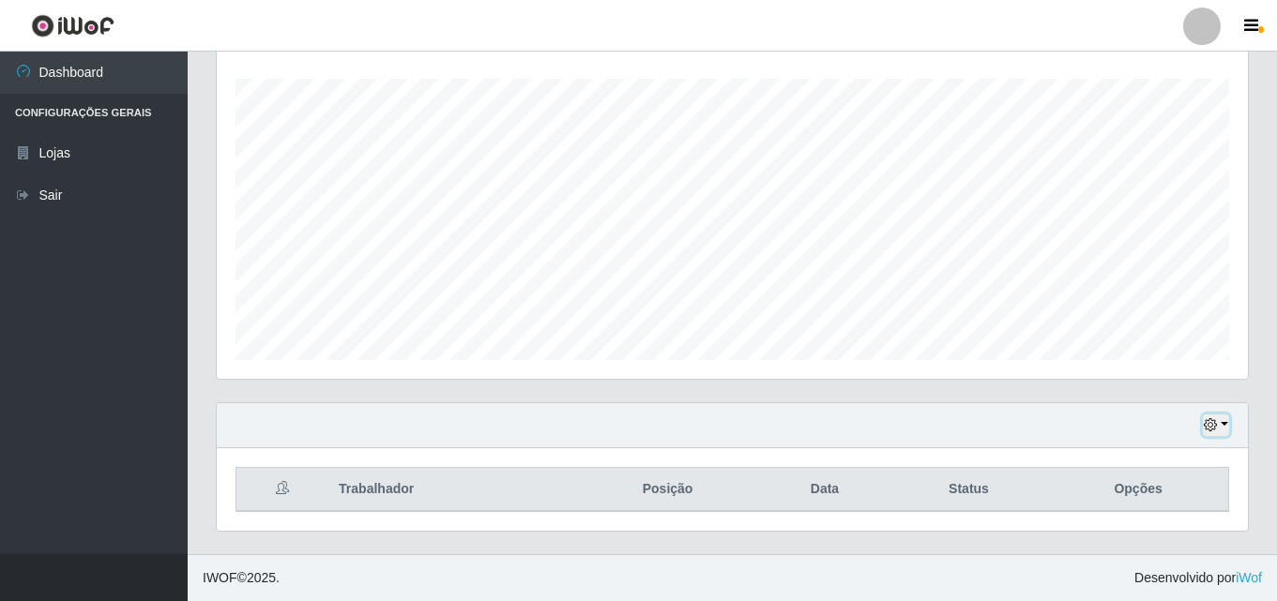
click at [1218, 422] on button "button" at bounding box center [1215, 426] width 26 height 22
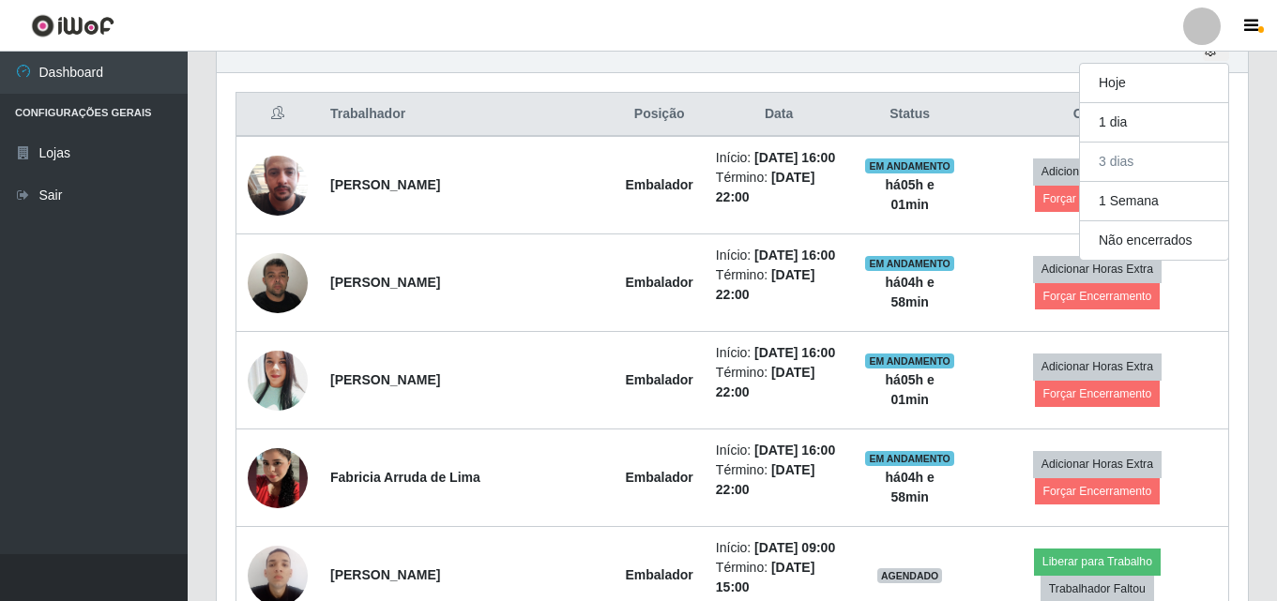
scroll to position [873, 0]
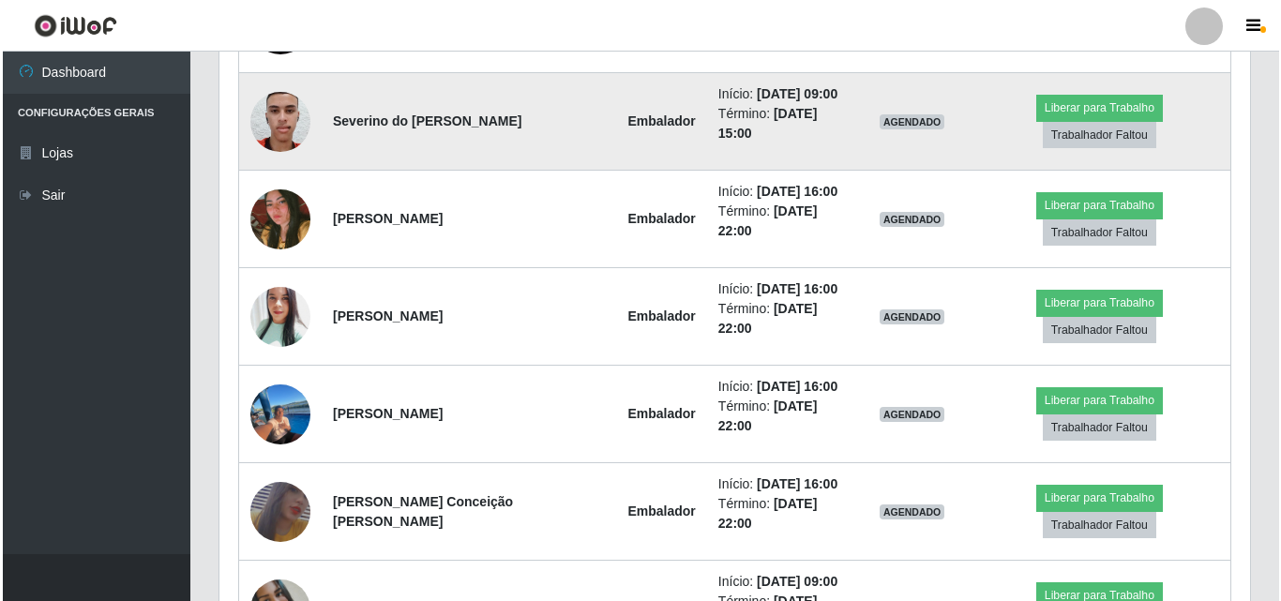
scroll to position [1248, 0]
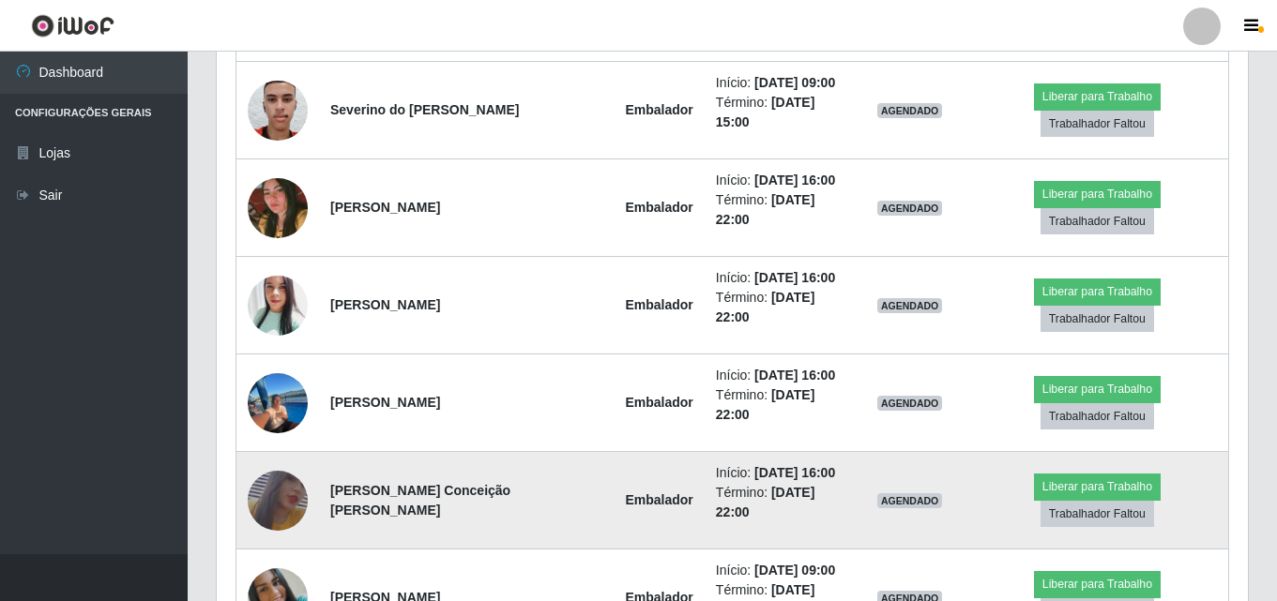
click at [264, 489] on img at bounding box center [278, 500] width 60 height 87
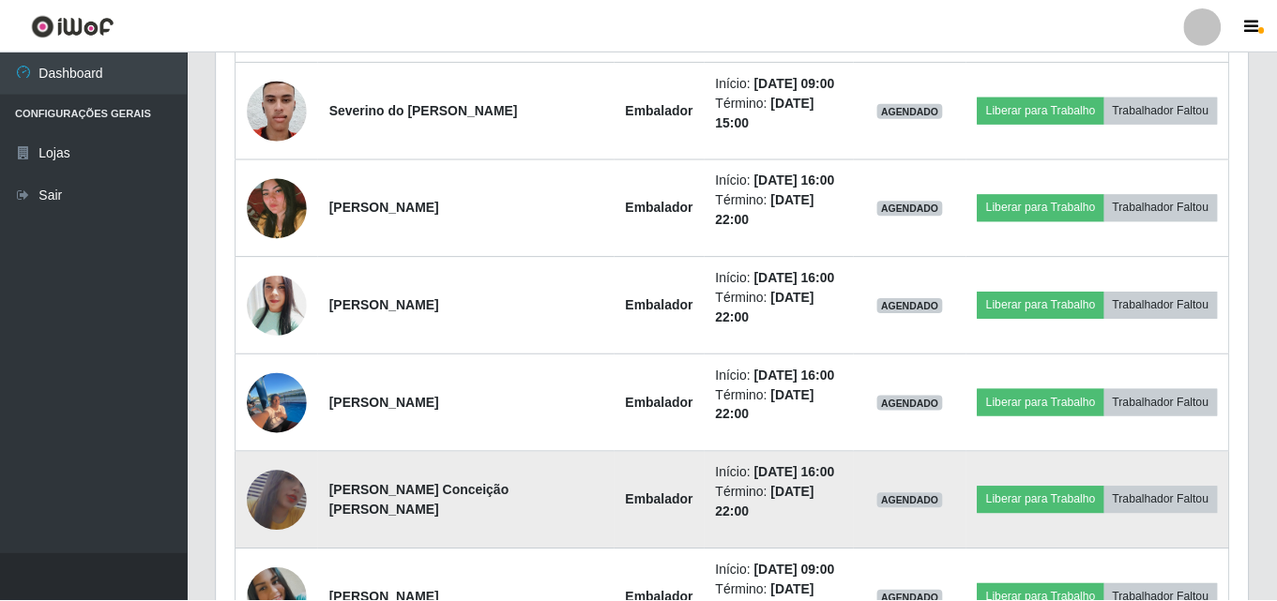
scroll to position [389, 1021]
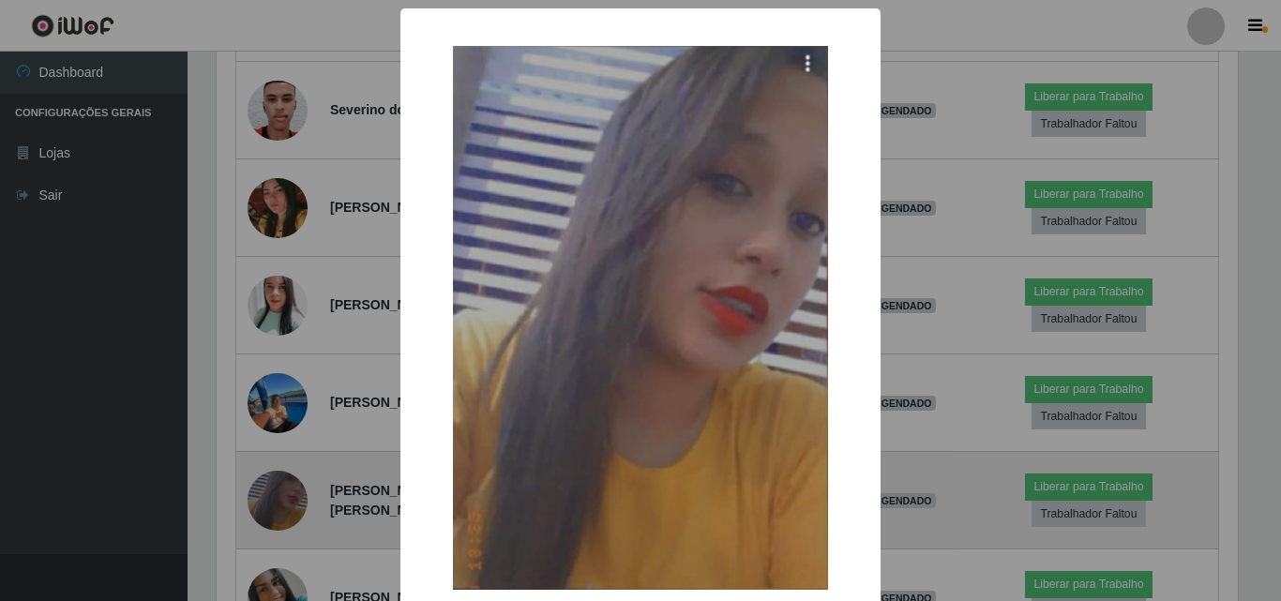
click at [264, 489] on div "× OK Cancel" at bounding box center [640, 300] width 1281 height 601
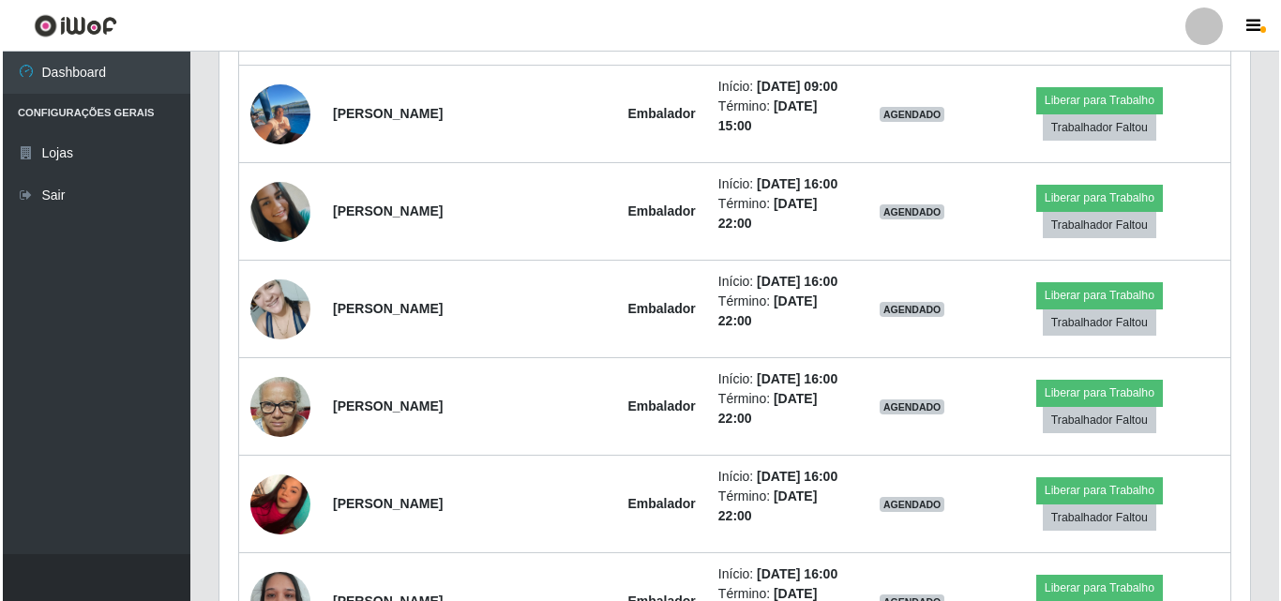
scroll to position [2937, 0]
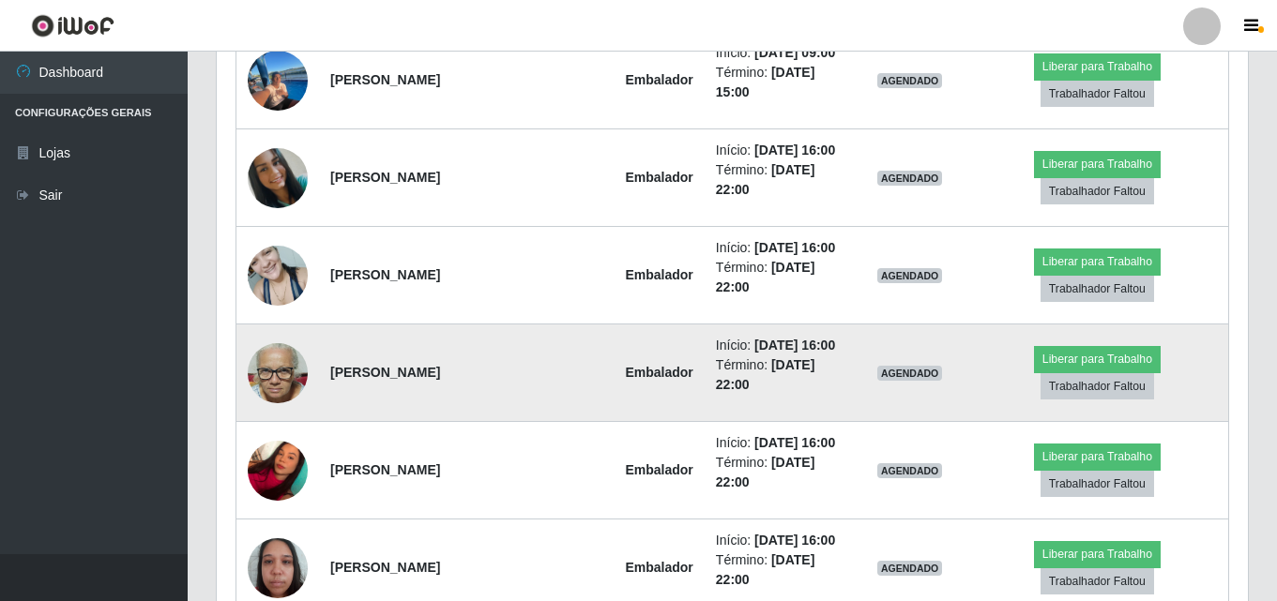
click at [291, 376] on img at bounding box center [278, 373] width 60 height 80
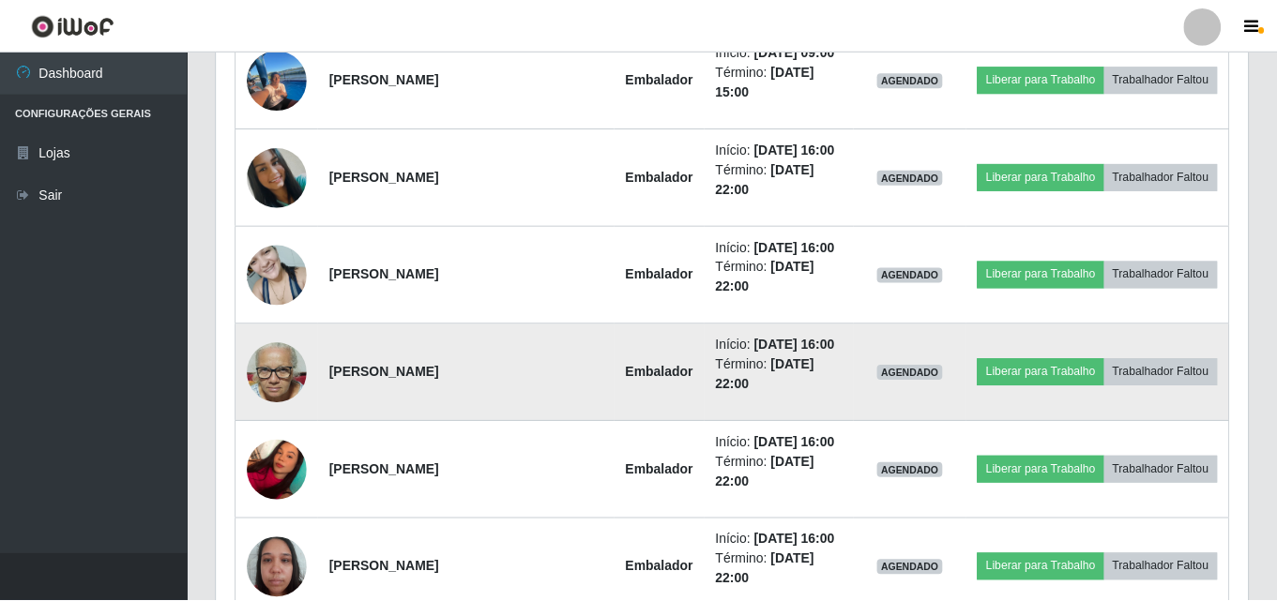
scroll to position [389, 1021]
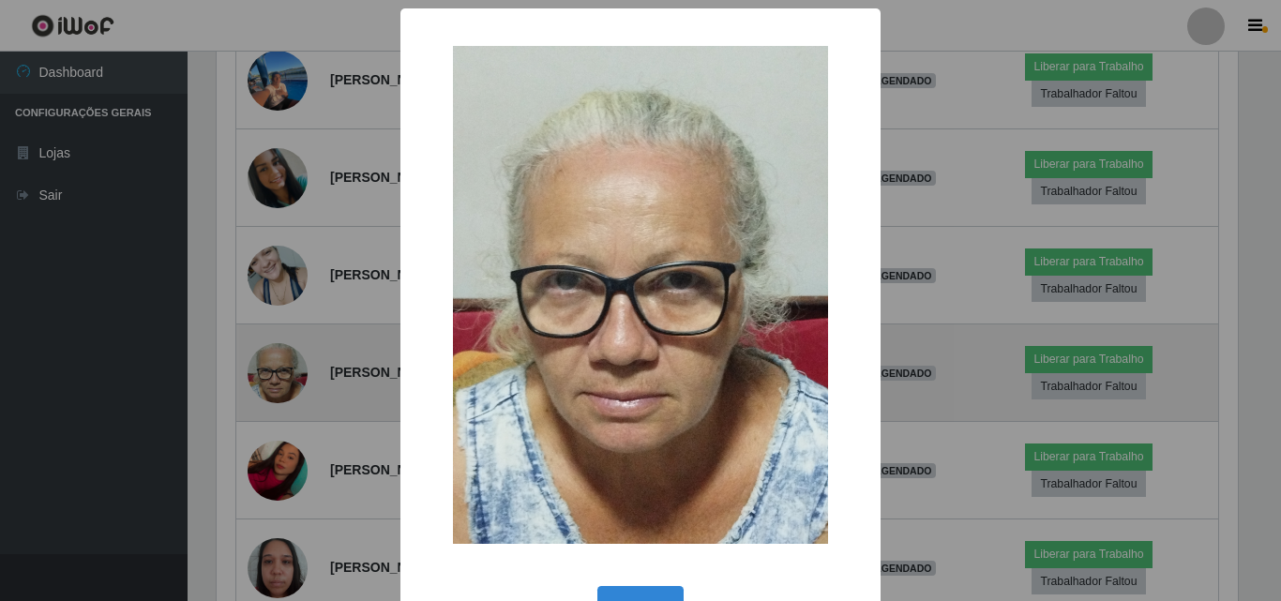
click at [291, 376] on div "× OK Cancel" at bounding box center [640, 300] width 1281 height 601
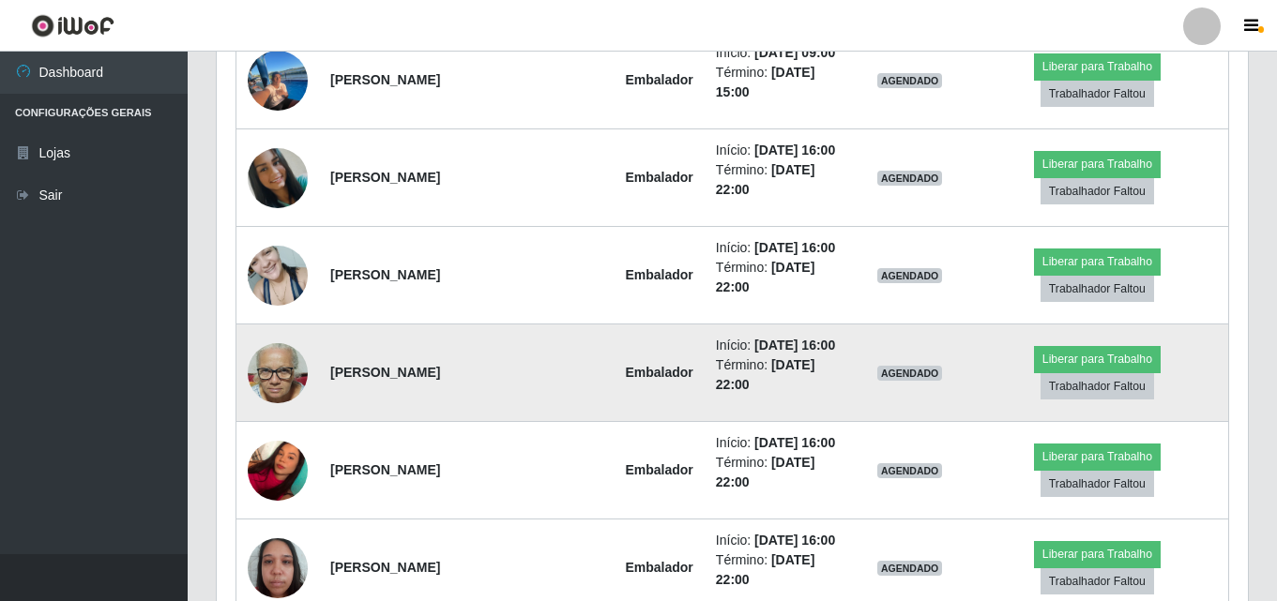
scroll to position [389, 1031]
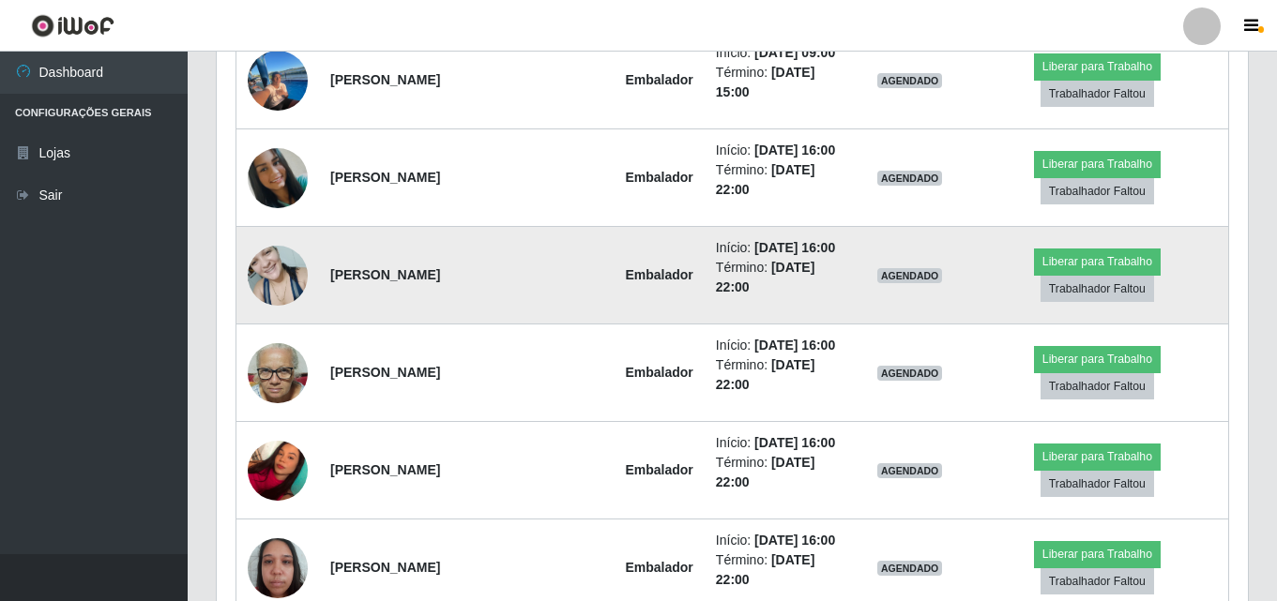
click at [296, 269] on img at bounding box center [278, 275] width 60 height 80
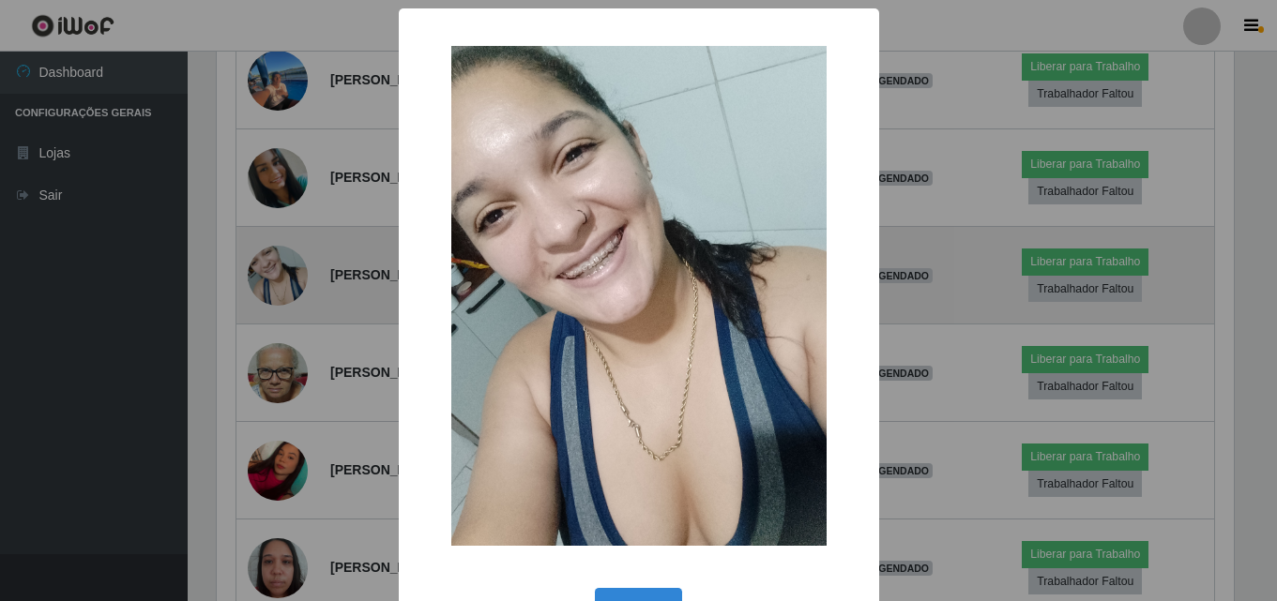
scroll to position [389, 1021]
click at [296, 269] on div "× OK Cancel" at bounding box center [640, 300] width 1281 height 601
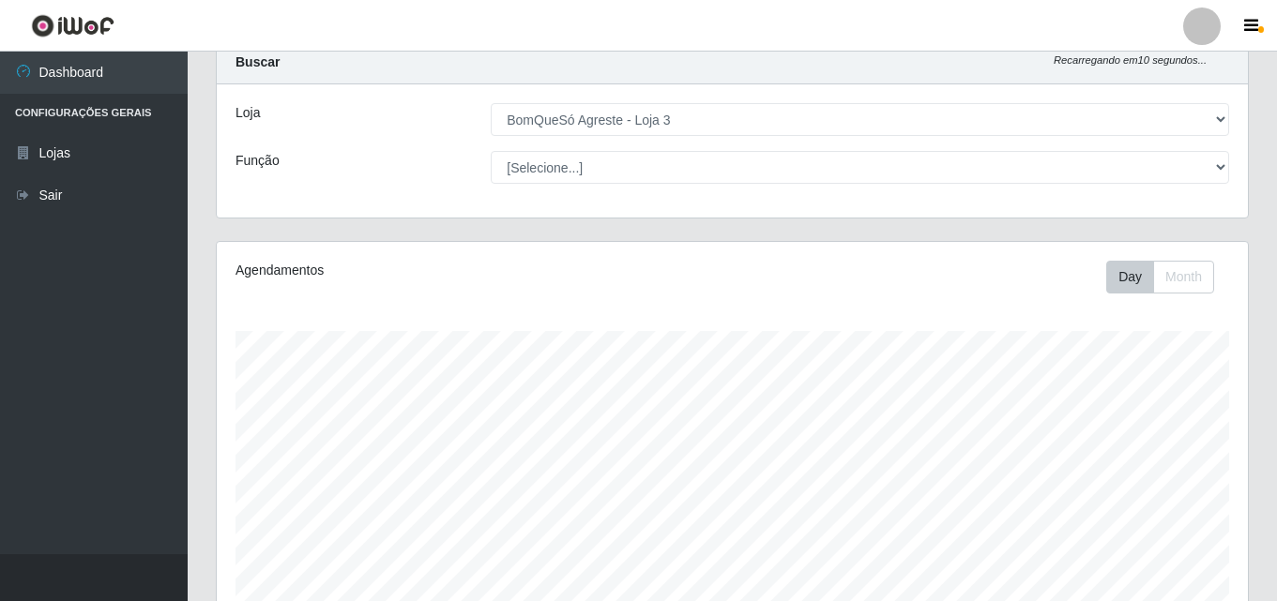
scroll to position [0, 0]
